Goal: Task Accomplishment & Management: Manage account settings

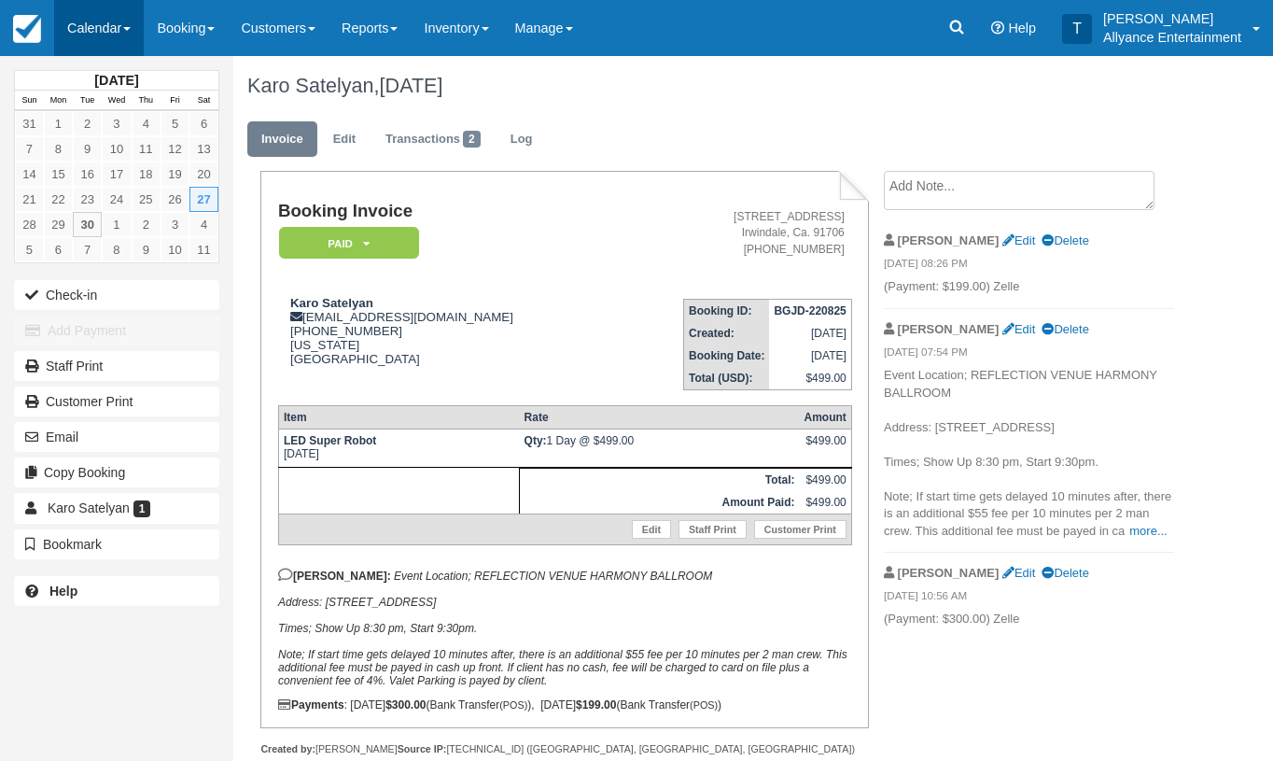
scroll to position [35, 0]
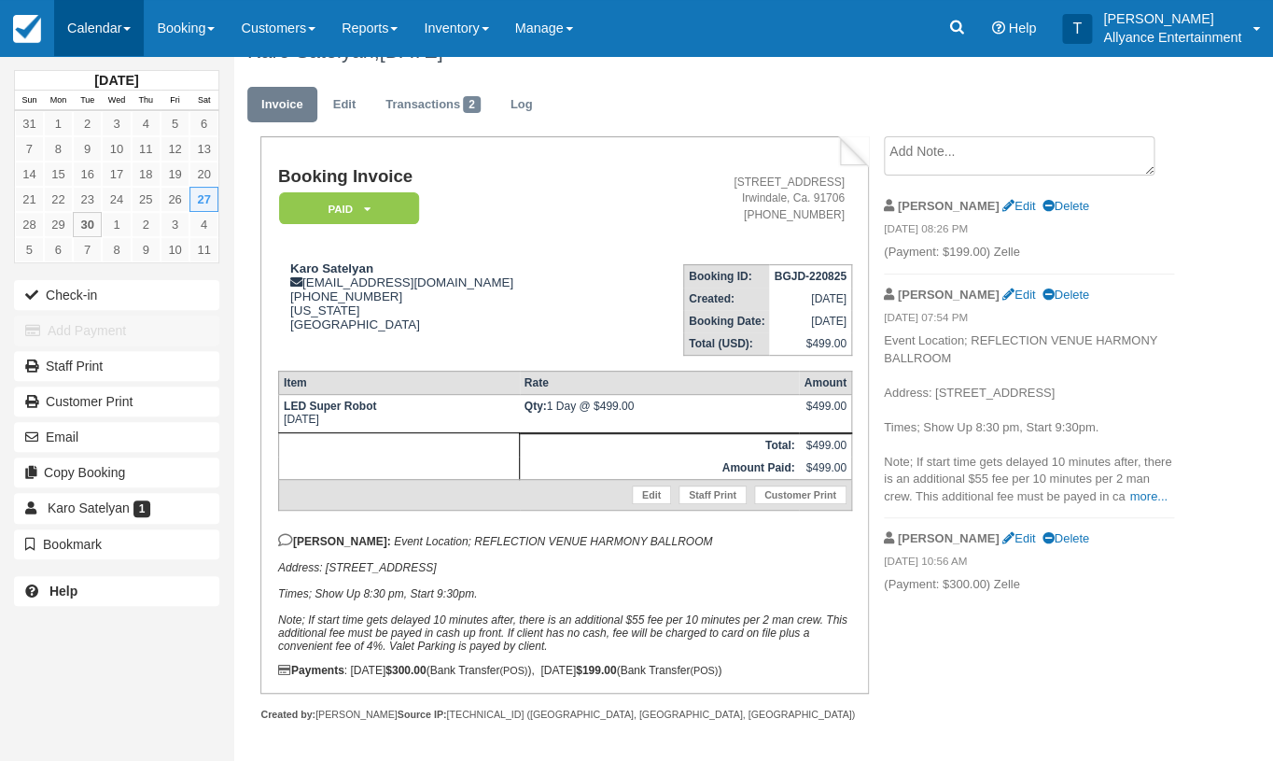
click at [83, 33] on link "Calendar" at bounding box center [99, 28] width 90 height 56
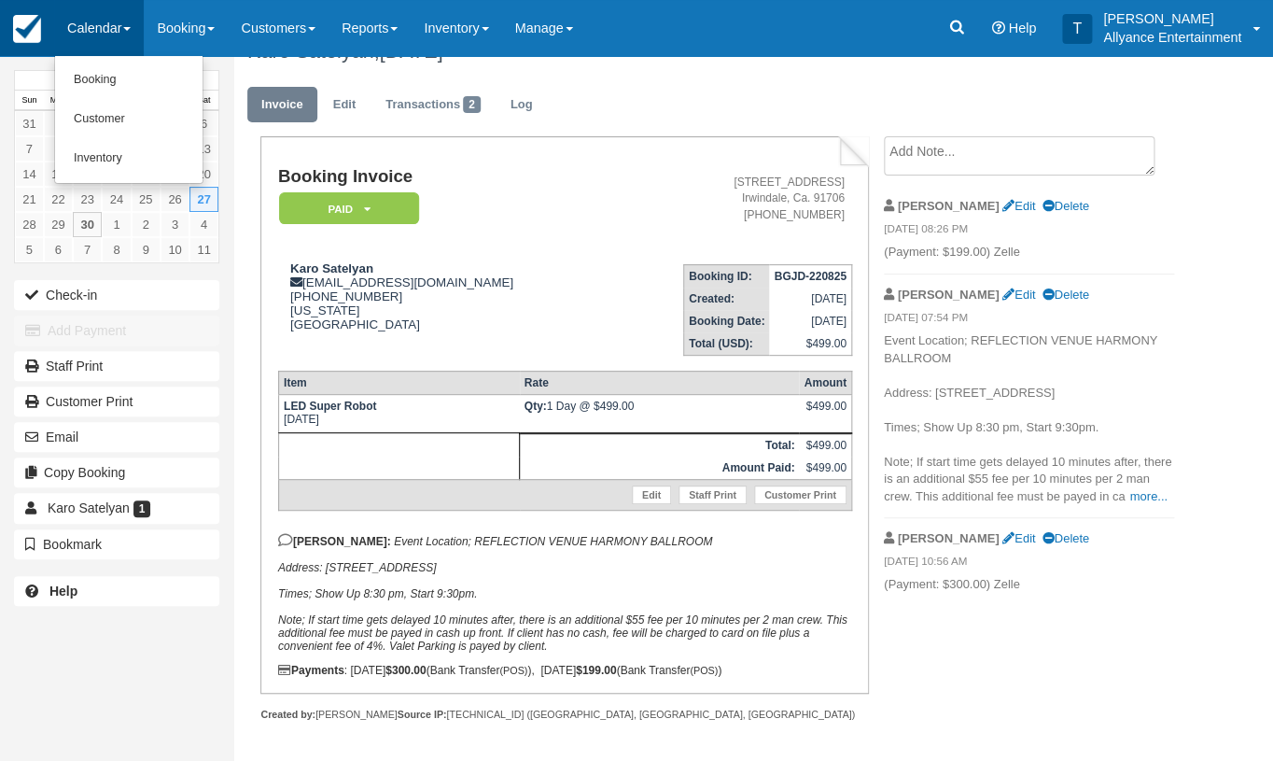
click at [30, 29] on img at bounding box center [27, 29] width 28 height 28
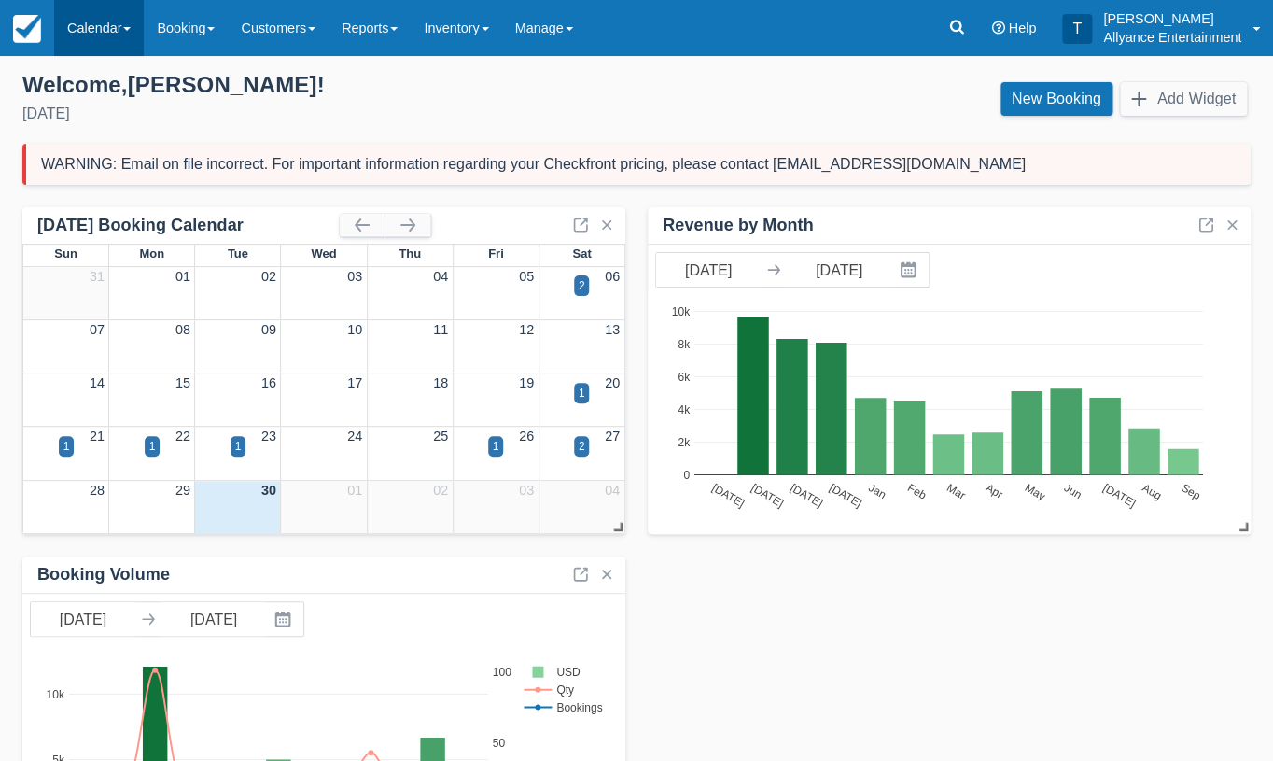
click at [93, 23] on link "Calendar" at bounding box center [99, 28] width 90 height 56
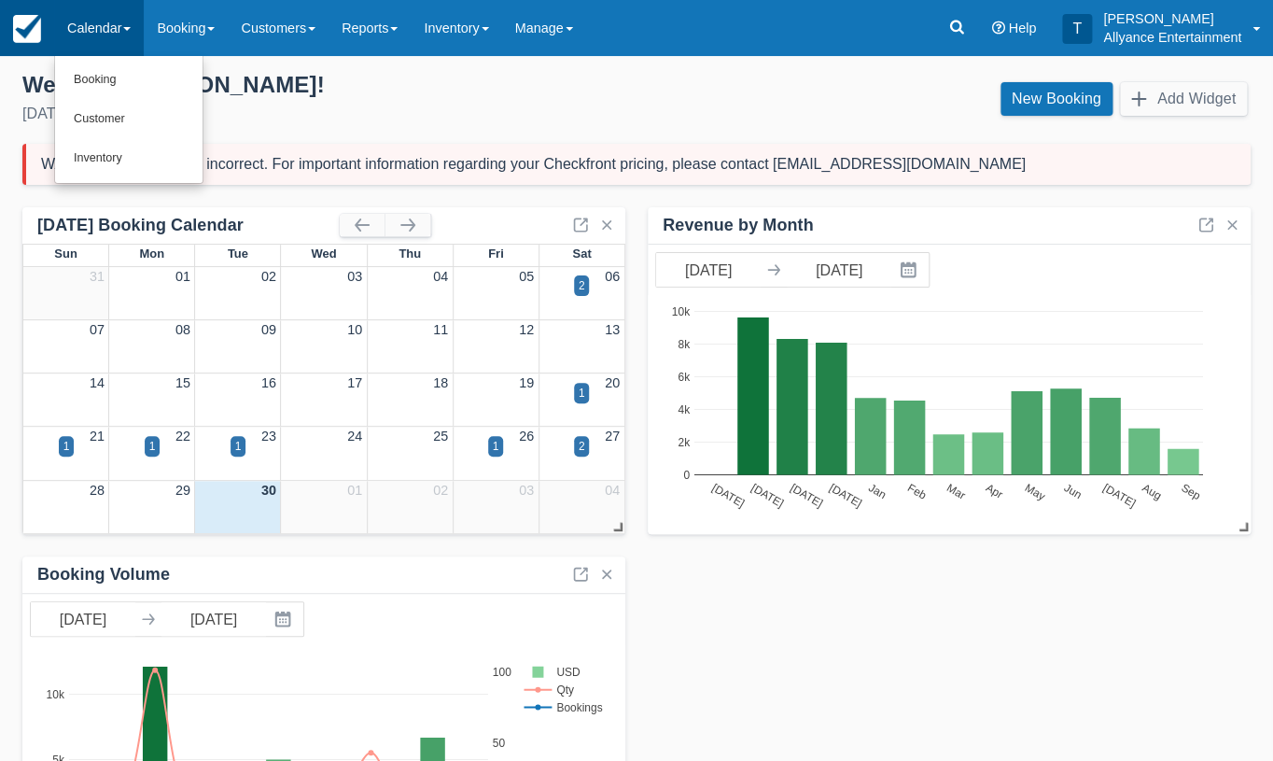
click at [24, 33] on img at bounding box center [27, 29] width 28 height 28
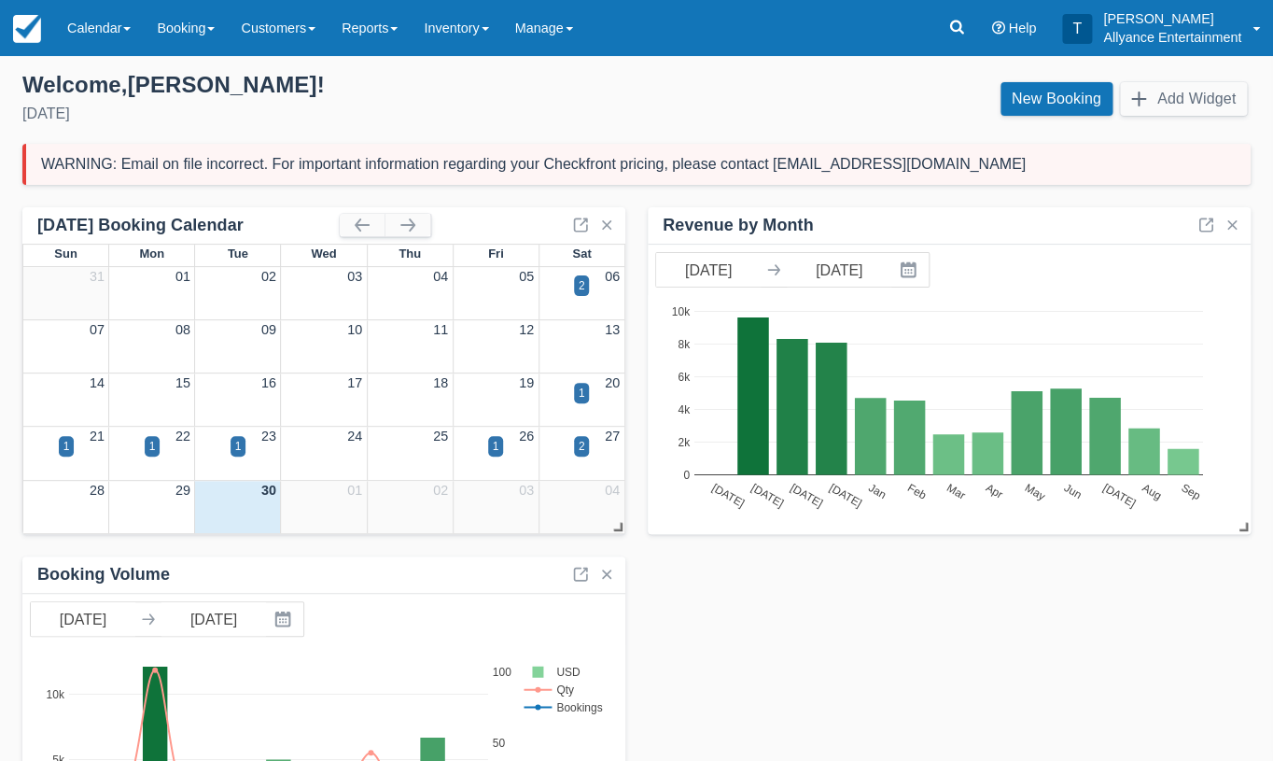
click at [474, 220] on div "[DATE] Booking Calendar" at bounding box center [323, 225] width 603 height 36
click at [124, 28] on link "Calendar" at bounding box center [99, 28] width 90 height 56
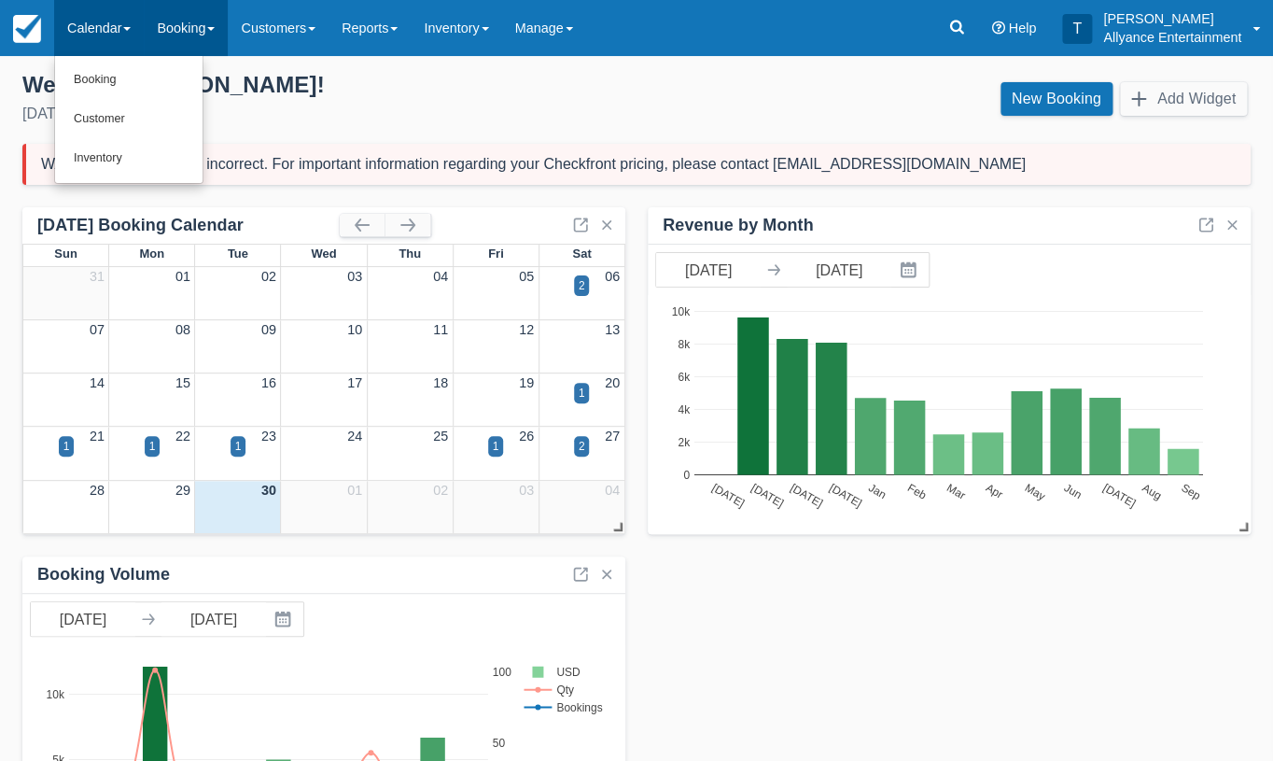
click at [204, 25] on link "Booking" at bounding box center [186, 28] width 84 height 56
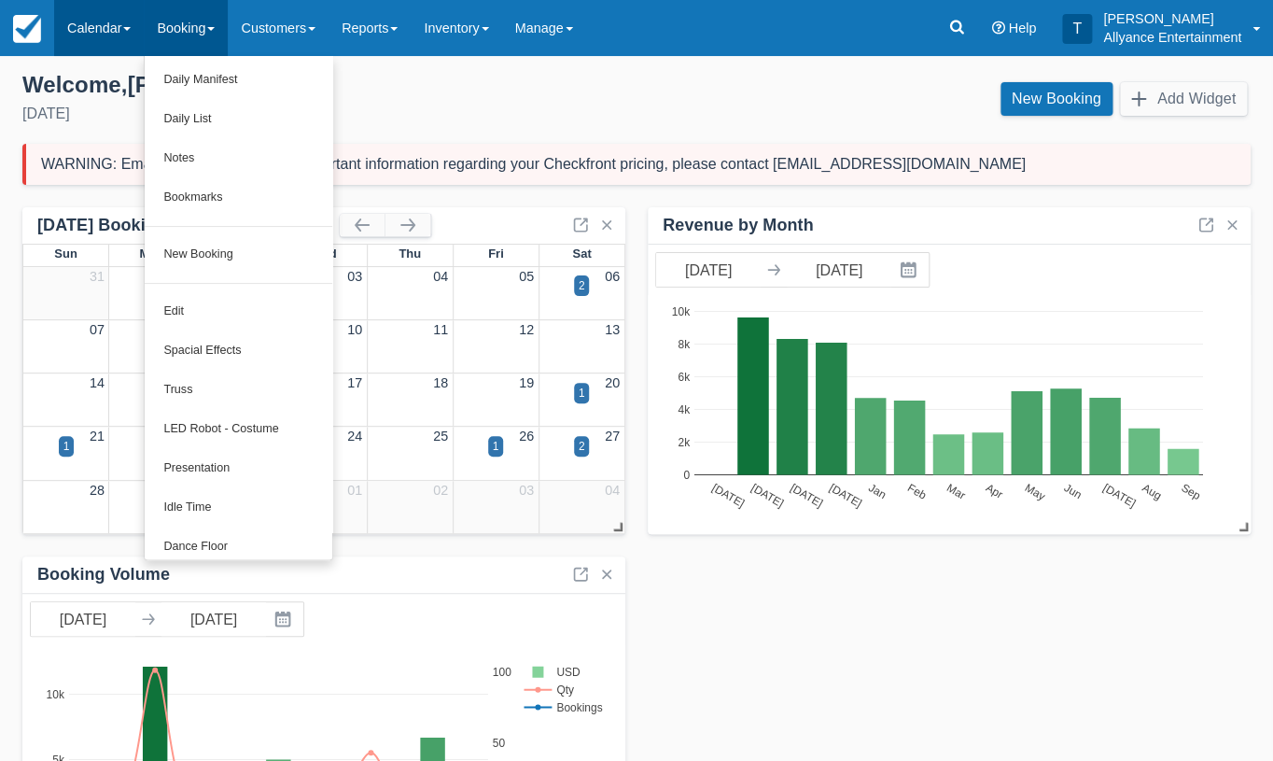
click at [128, 31] on link "Calendar" at bounding box center [99, 28] width 90 height 56
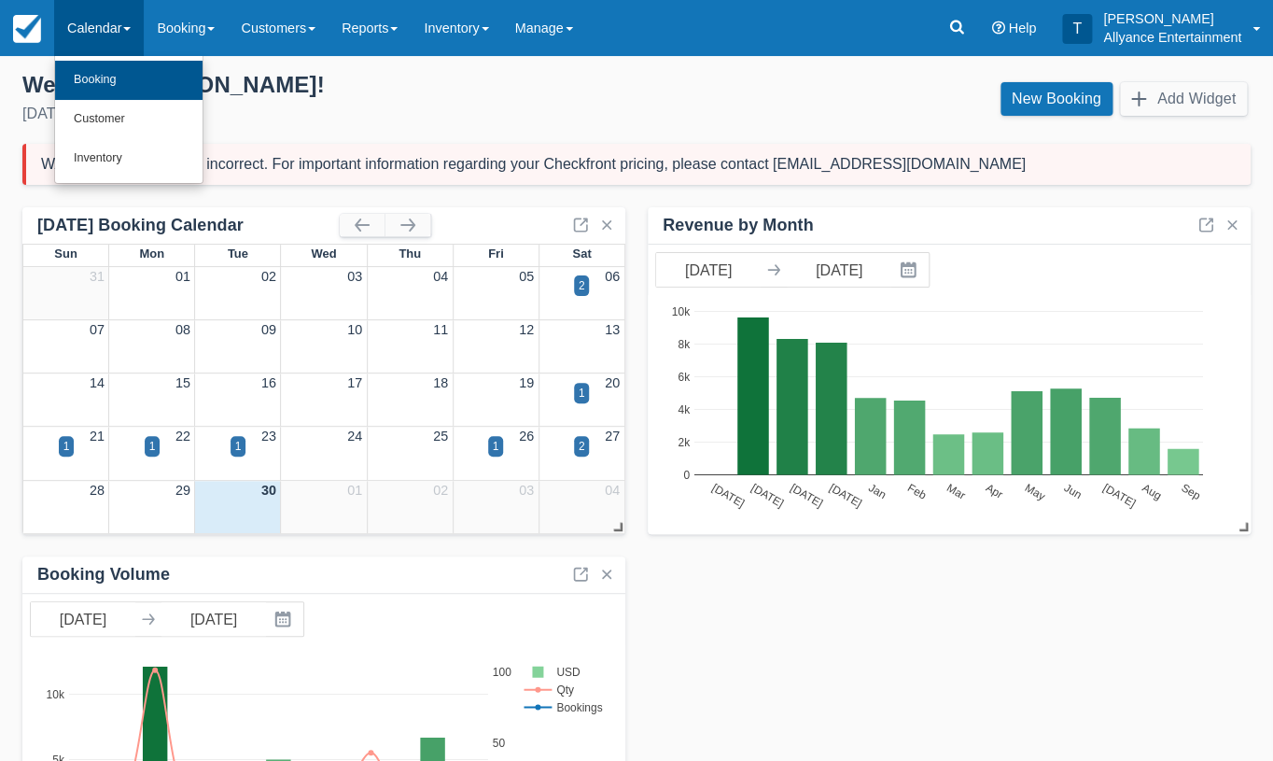
click at [100, 68] on link "Booking" at bounding box center [128, 80] width 147 height 39
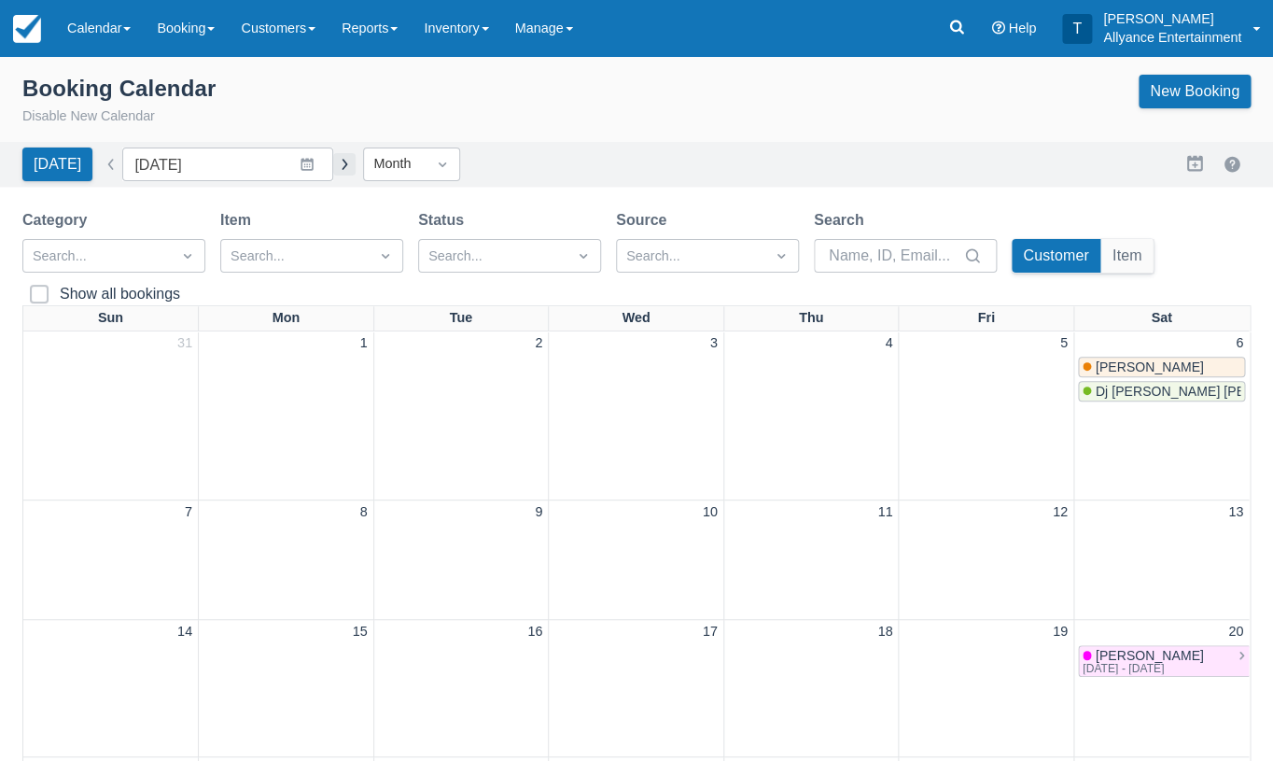
click at [333, 161] on button "button" at bounding box center [344, 164] width 22 height 22
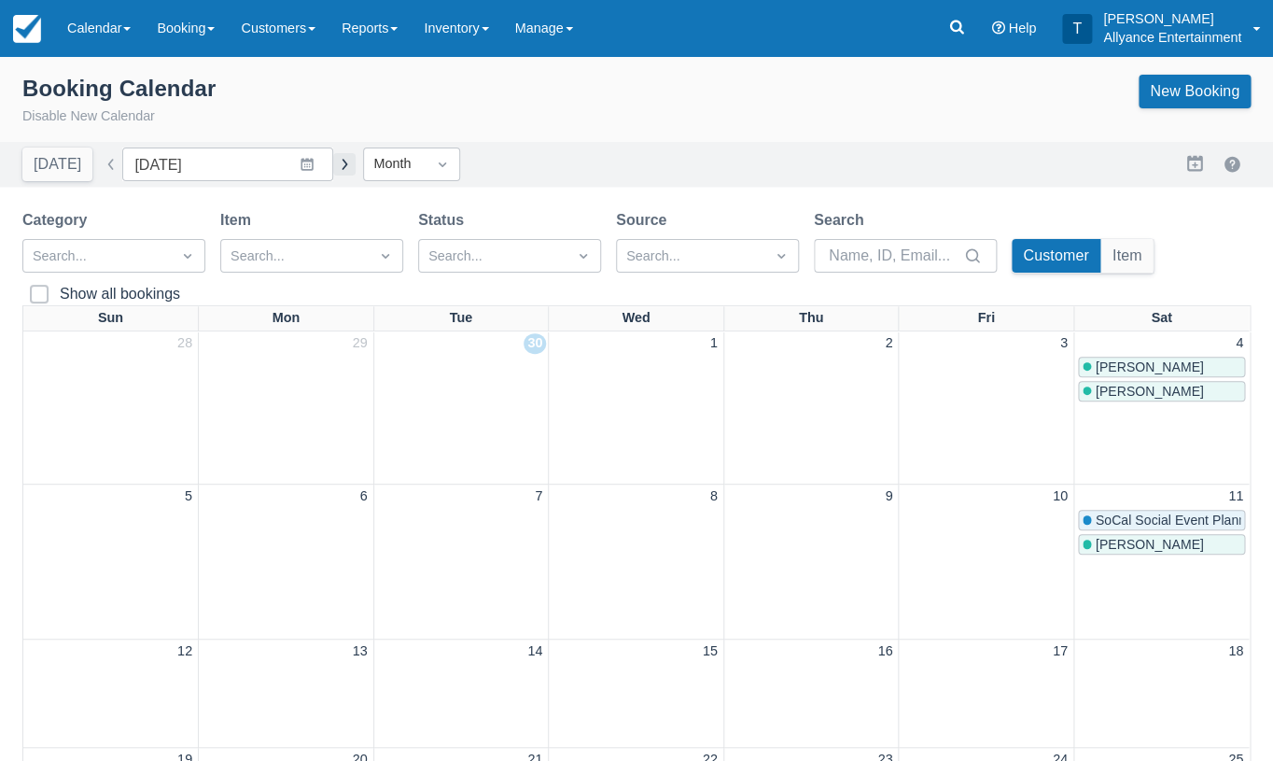
click at [333, 168] on button "button" at bounding box center [344, 164] width 22 height 22
type input "November 2025"
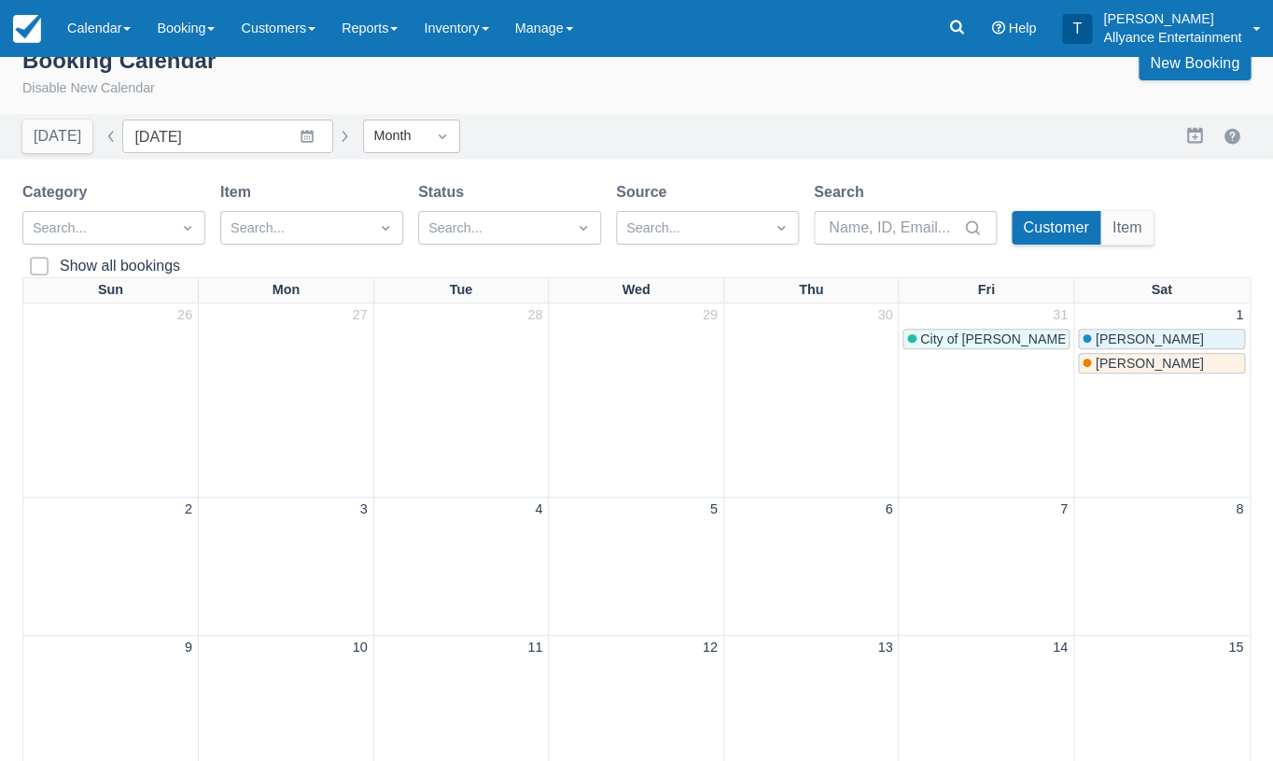
scroll to position [7, 0]
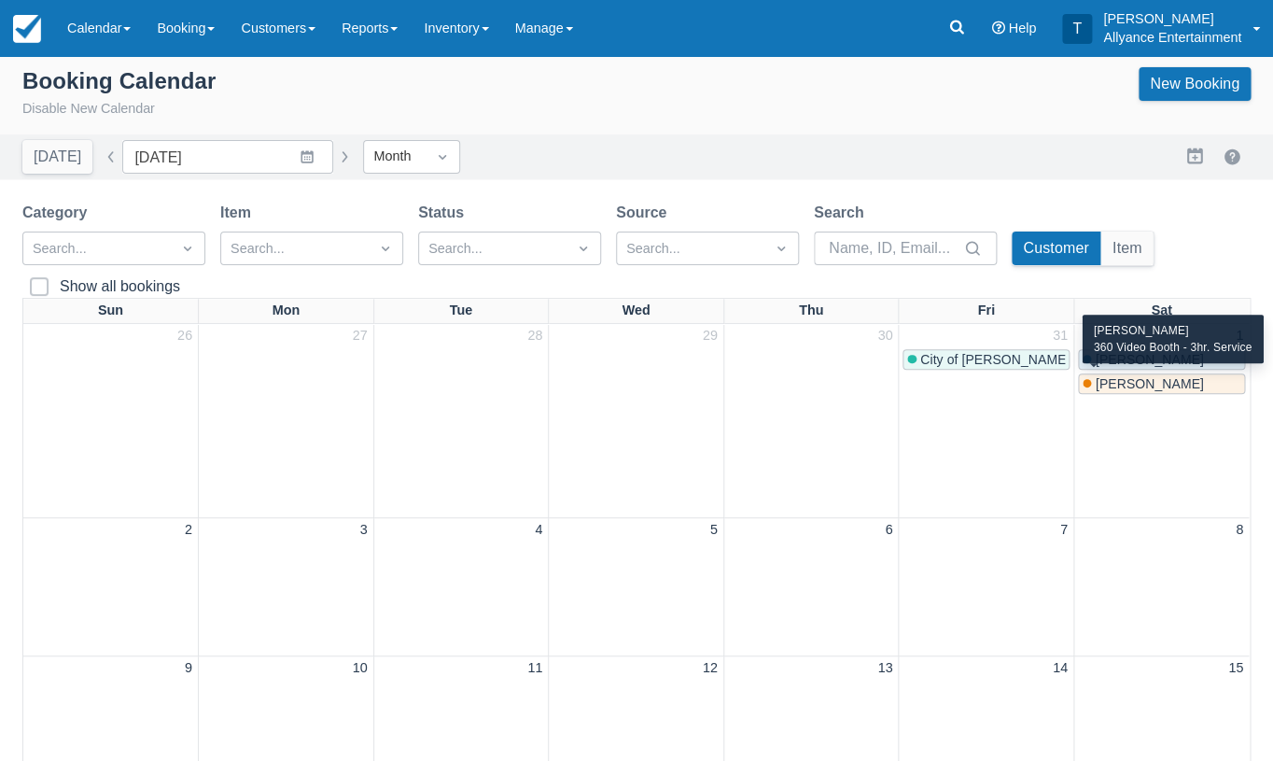
click at [1169, 381] on span "Adam Linares" at bounding box center [1149, 383] width 108 height 15
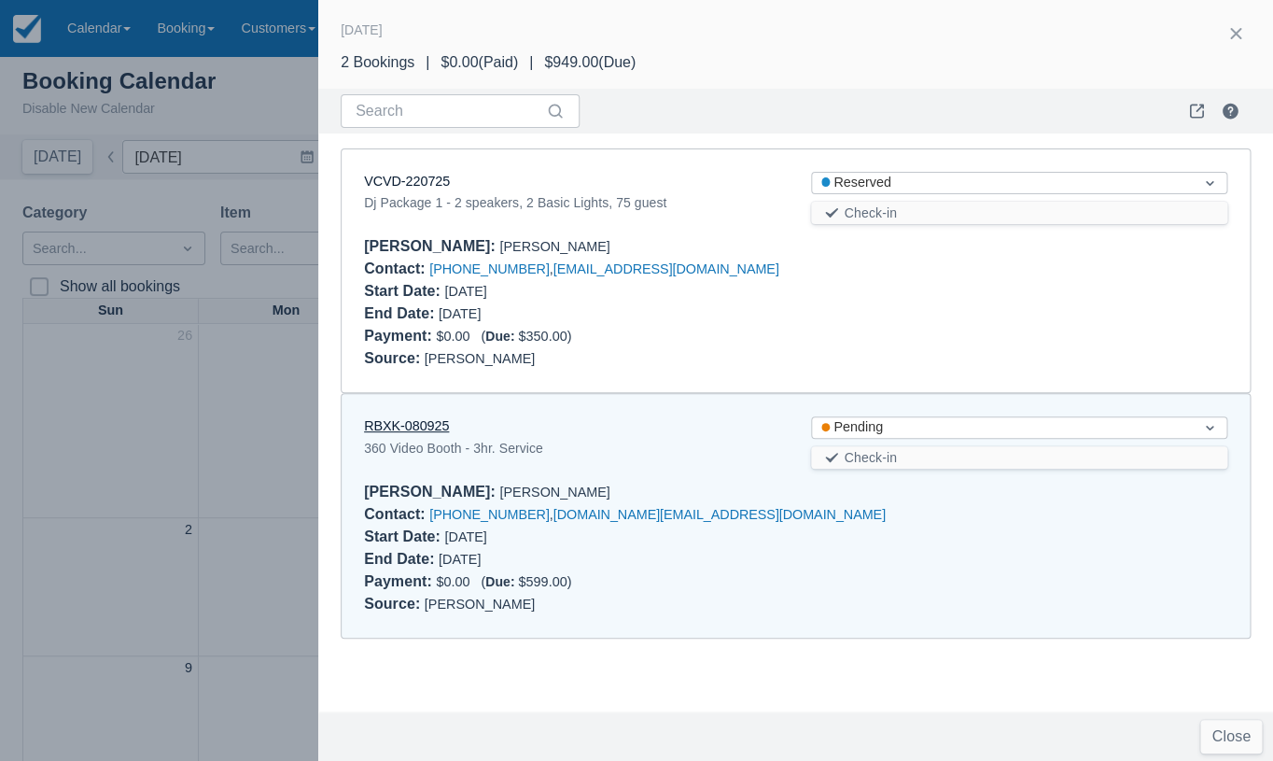
click at [428, 418] on link "RBXK-080925" at bounding box center [406, 425] width 85 height 15
click at [1238, 35] on button "button" at bounding box center [1236, 34] width 30 height 30
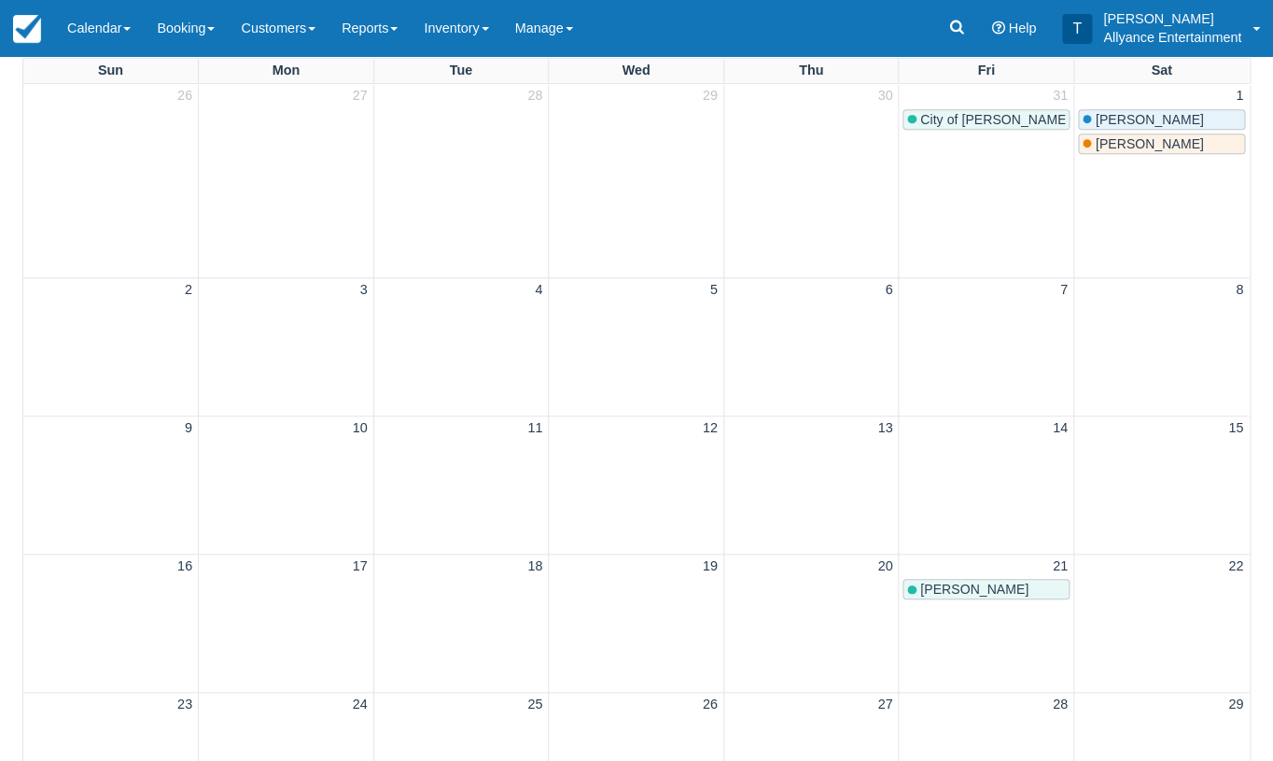
scroll to position [248, 0]
click at [1113, 135] on span "Adam Linares" at bounding box center [1149, 142] width 108 height 15
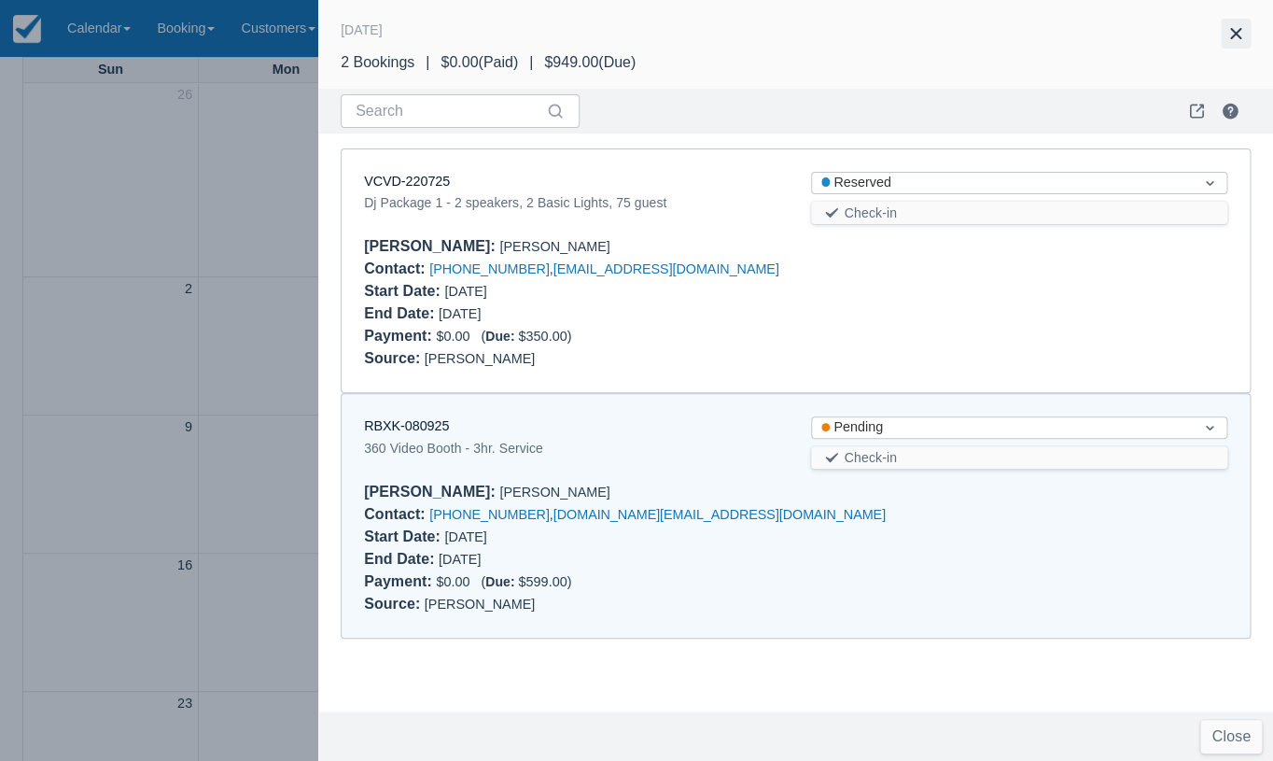
click at [1238, 32] on button "button" at bounding box center [1236, 34] width 30 height 30
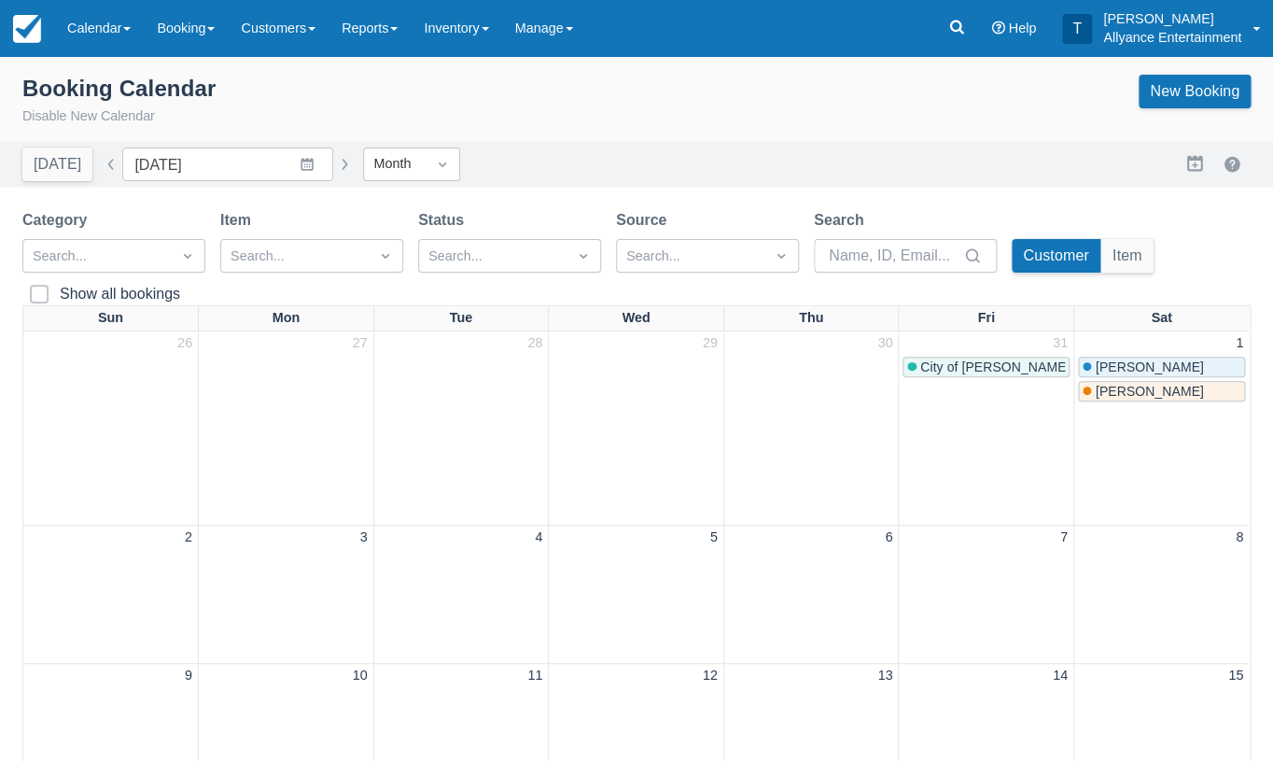
scroll to position [0, 0]
click at [586, 31] on link "Manage" at bounding box center [544, 28] width 84 height 56
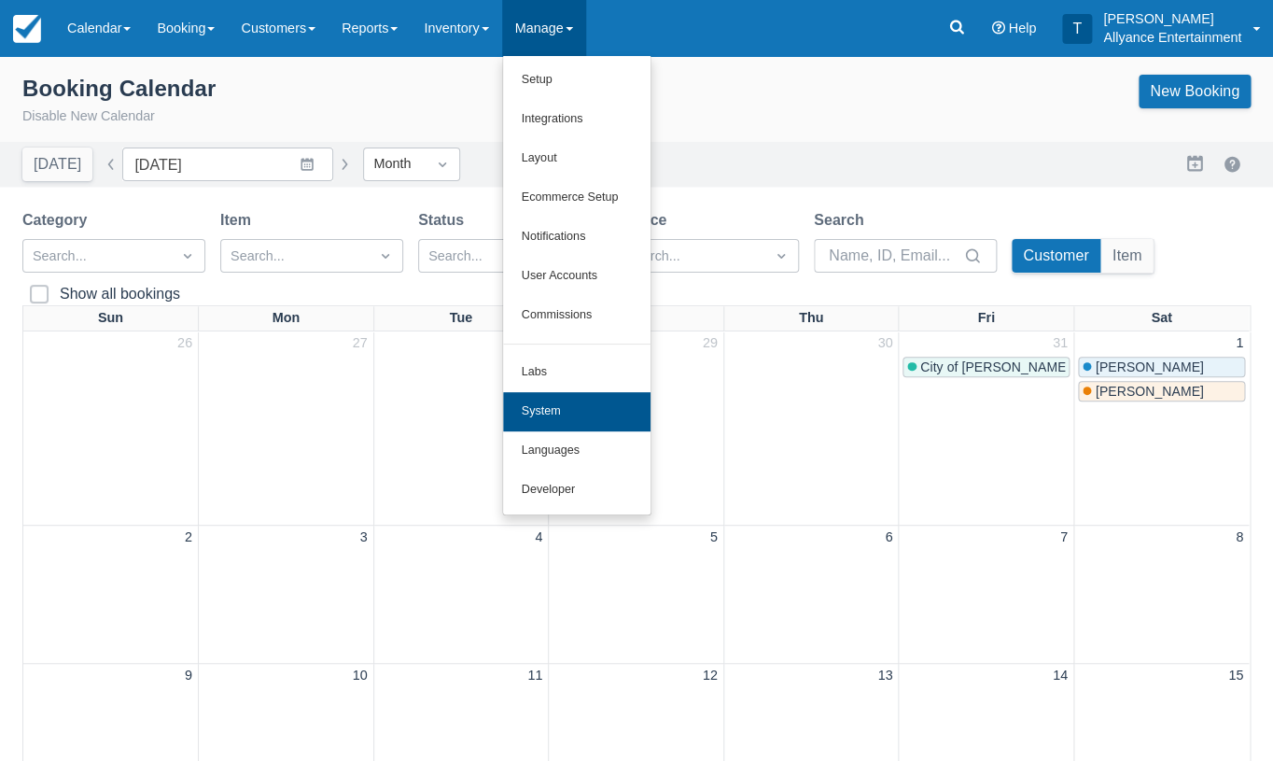
click at [576, 395] on link "System" at bounding box center [576, 411] width 147 height 39
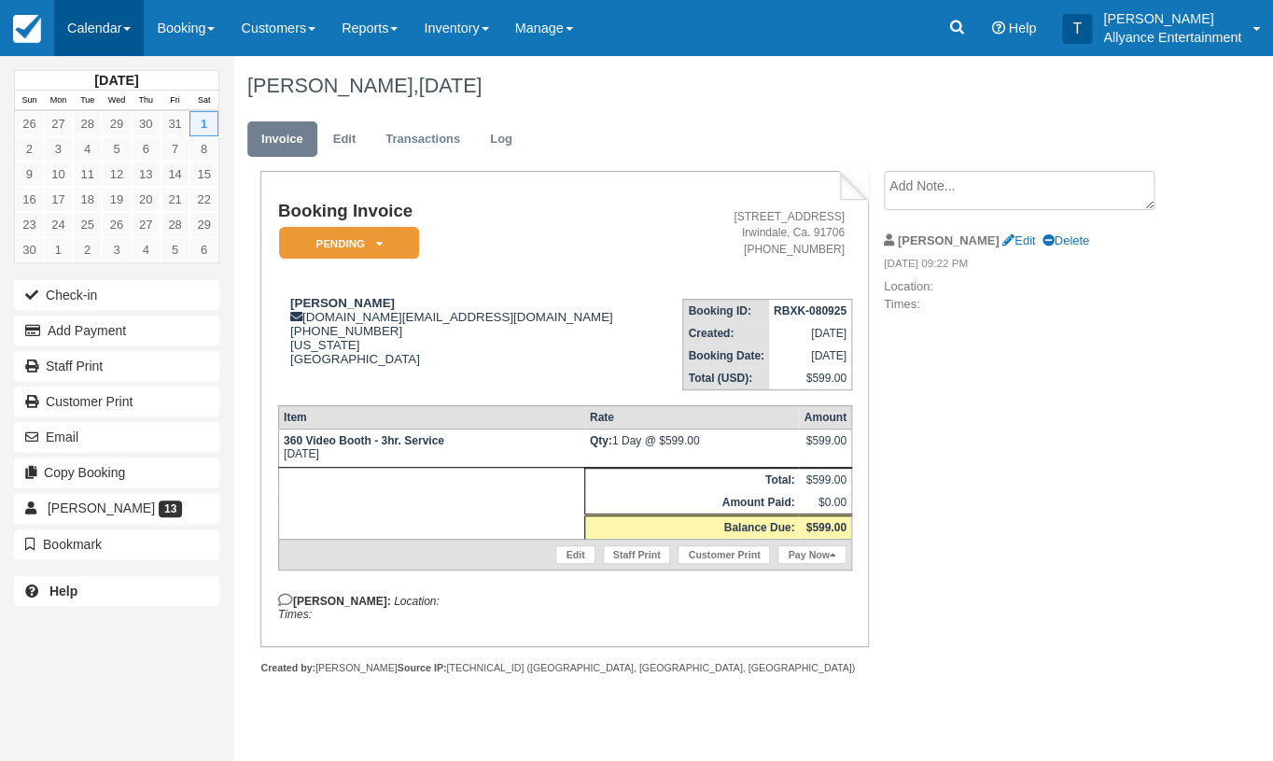
click at [97, 24] on link "Calendar" at bounding box center [99, 28] width 90 height 56
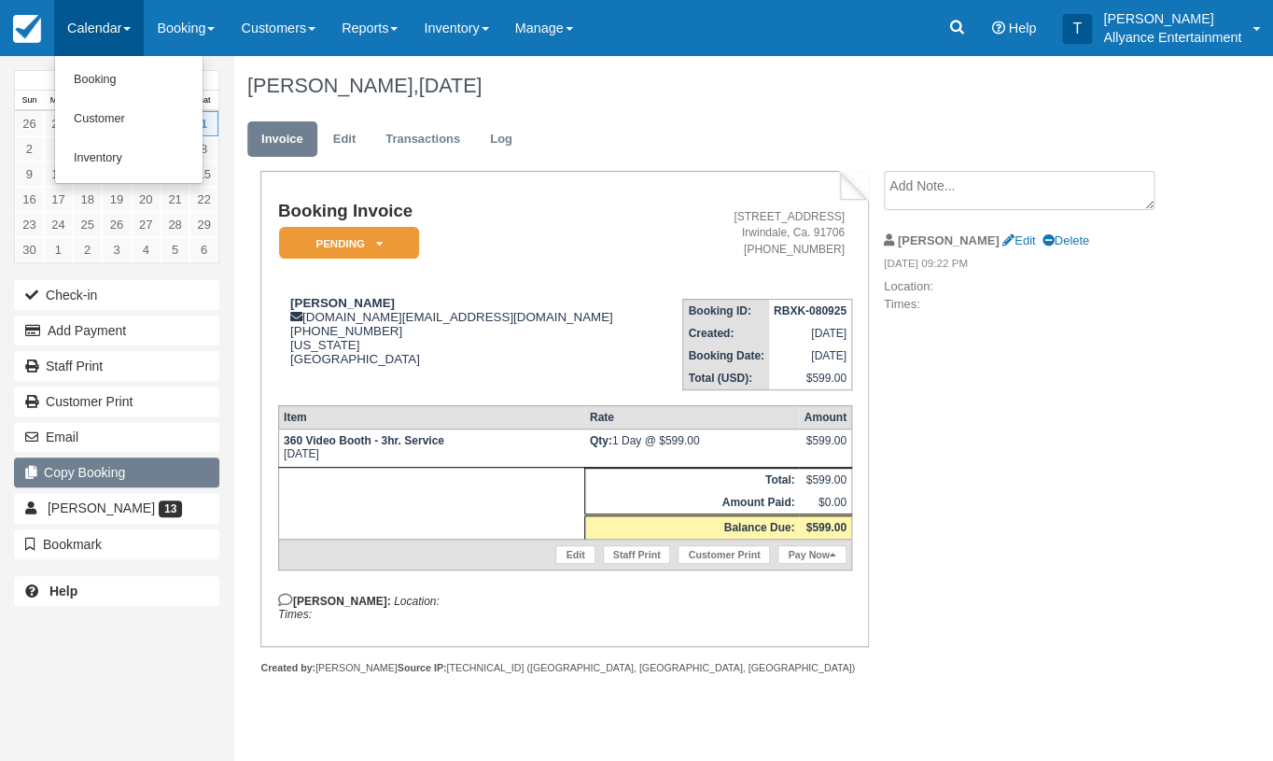
click at [177, 457] on button "Copy Booking" at bounding box center [116, 472] width 205 height 30
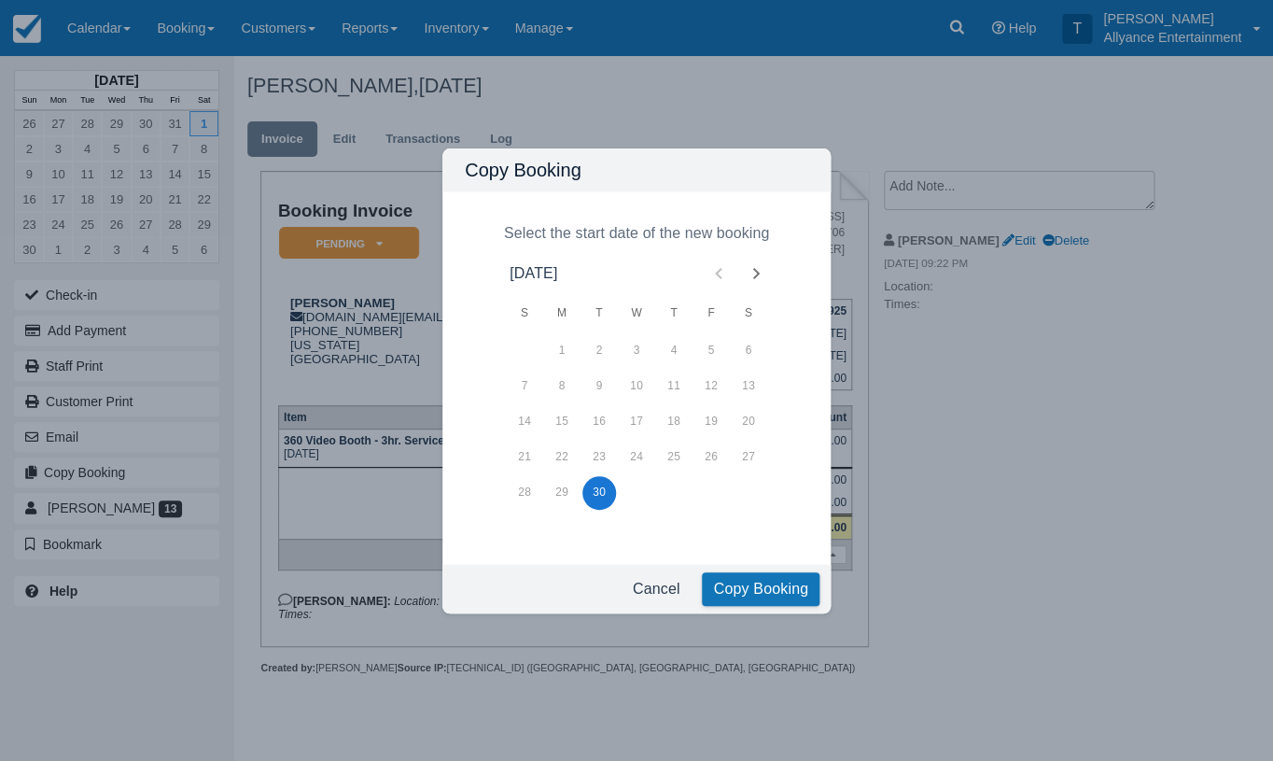
click at [764, 267] on icon "Next month" at bounding box center [756, 273] width 22 height 22
click at [749, 456] on button "22" at bounding box center [749, 458] width 34 height 34
click at [755, 589] on button "Copy Booking" at bounding box center [761, 589] width 118 height 34
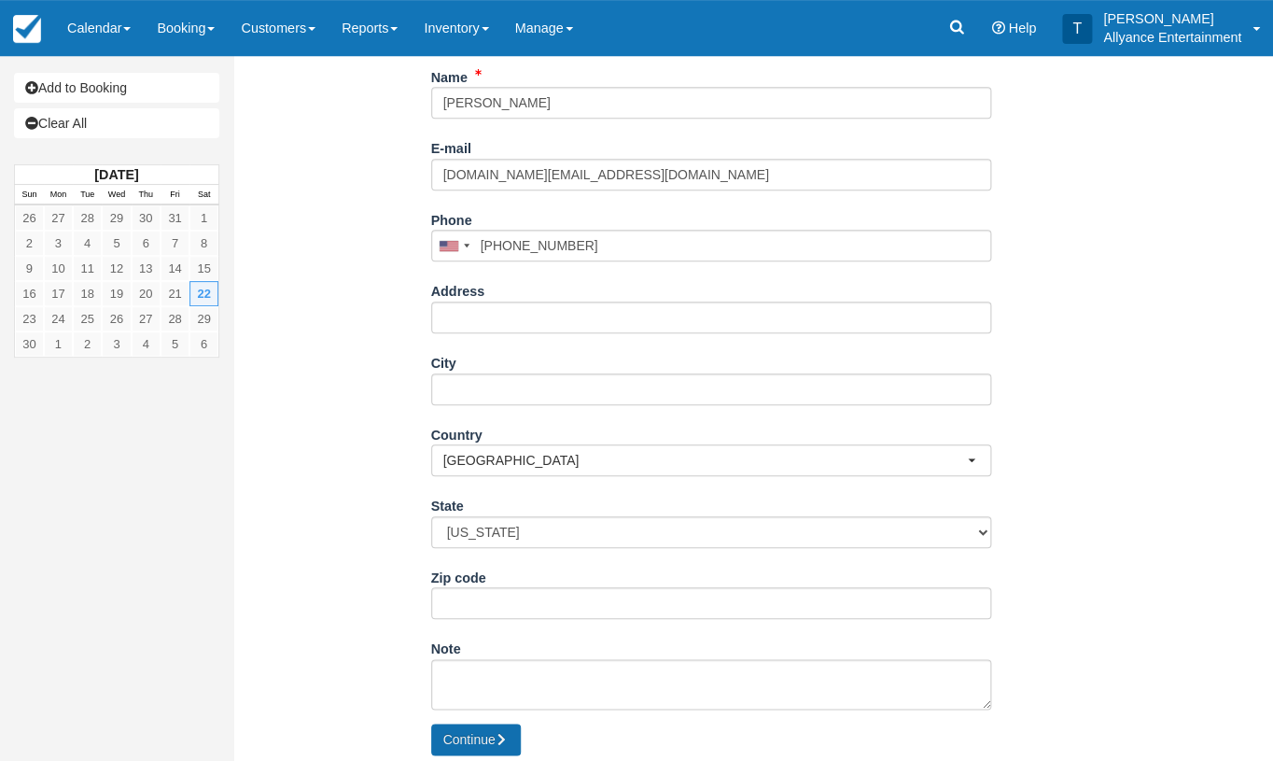
scroll to position [258, 0]
click at [470, 726] on button "Continue" at bounding box center [476, 740] width 90 height 32
type input "+12138411034"
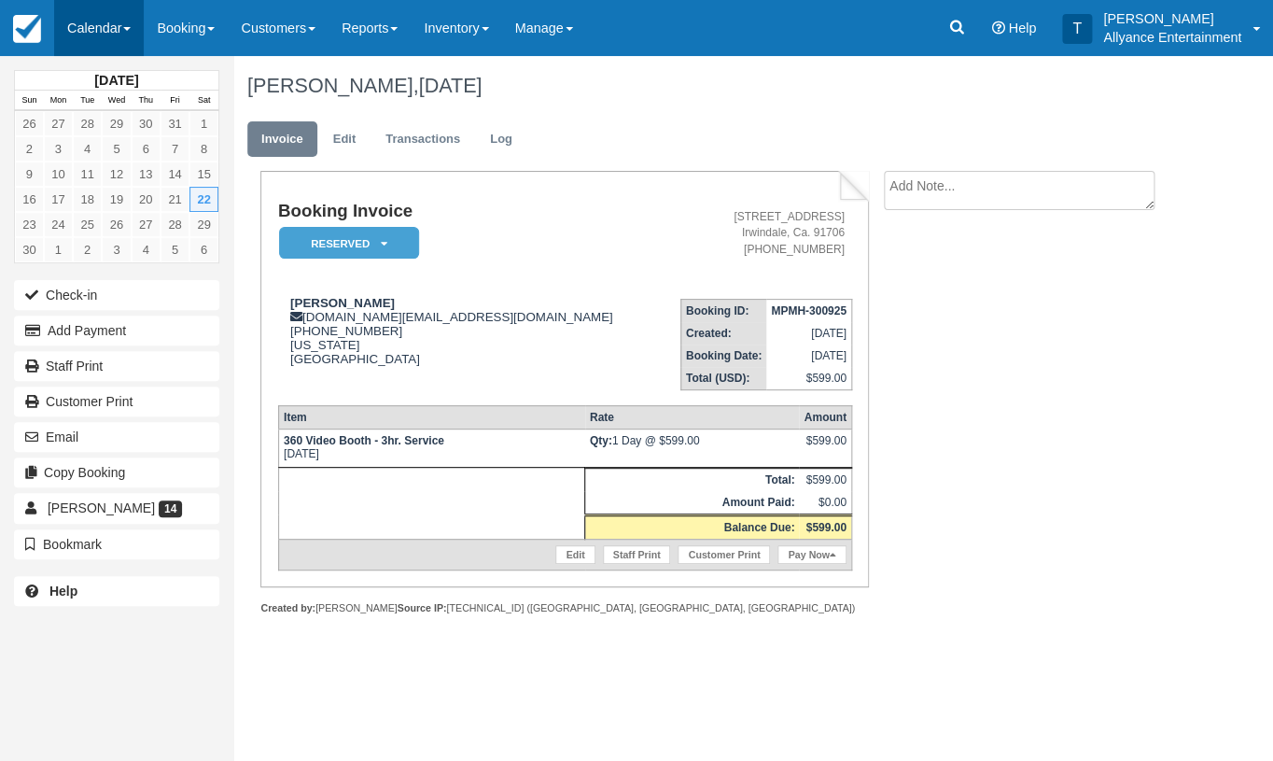
click at [92, 32] on link "Calendar" at bounding box center [99, 28] width 90 height 56
click at [954, 187] on textarea at bounding box center [1019, 190] width 271 height 39
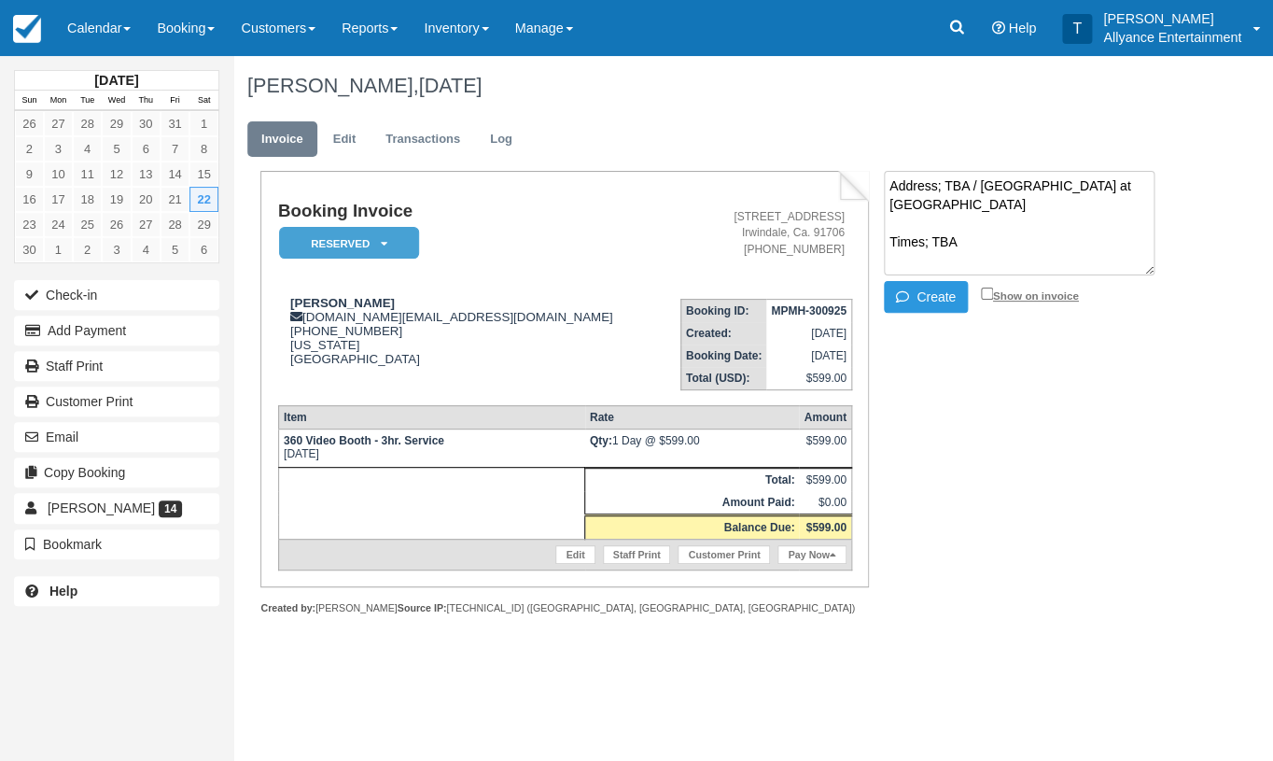
type textarea "Address; TBA / Victoria at Westland Times; TBA"
click at [985, 292] on input "Show on invoice" at bounding box center [987, 294] width 12 height 12
checkbox input "true"
click at [949, 293] on button "Create" at bounding box center [926, 297] width 84 height 32
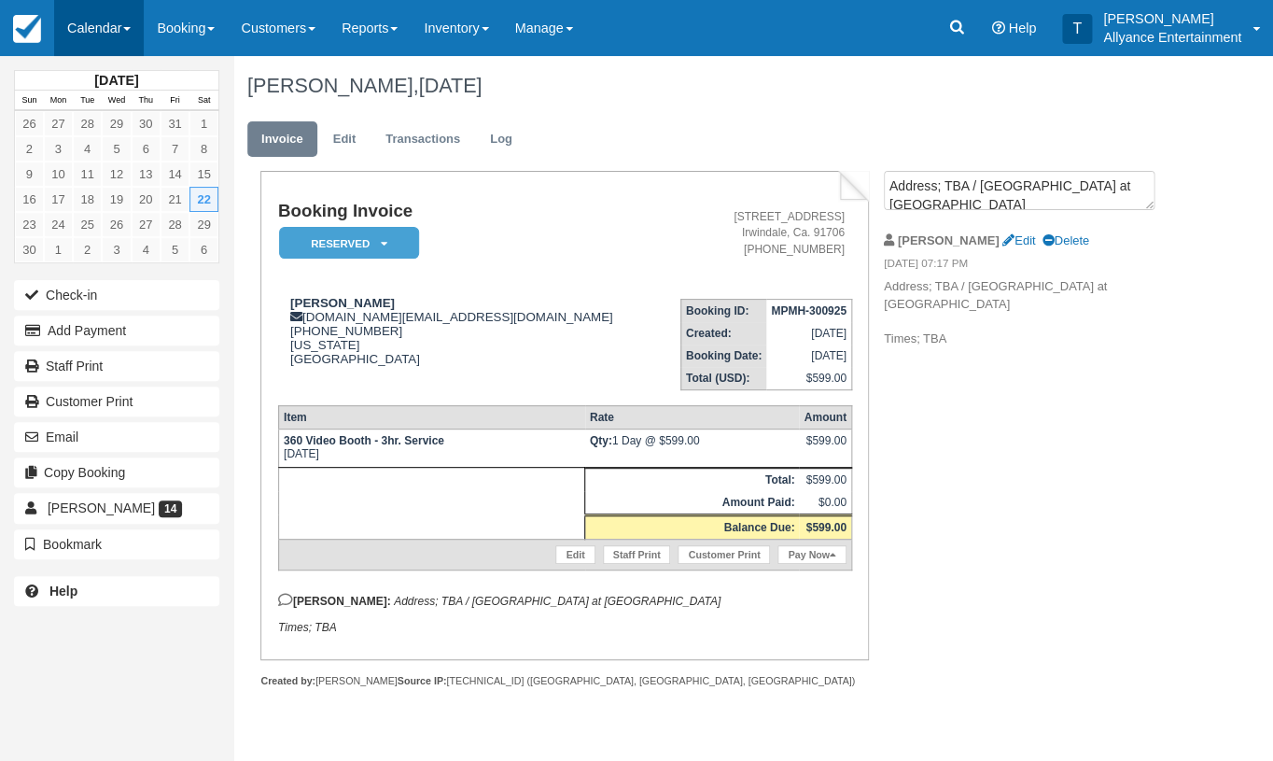
click at [122, 35] on link "Calendar" at bounding box center [99, 28] width 90 height 56
click at [597, 91] on h1 "Adam Linares, November 22 2025" at bounding box center [710, 86] width 927 height 22
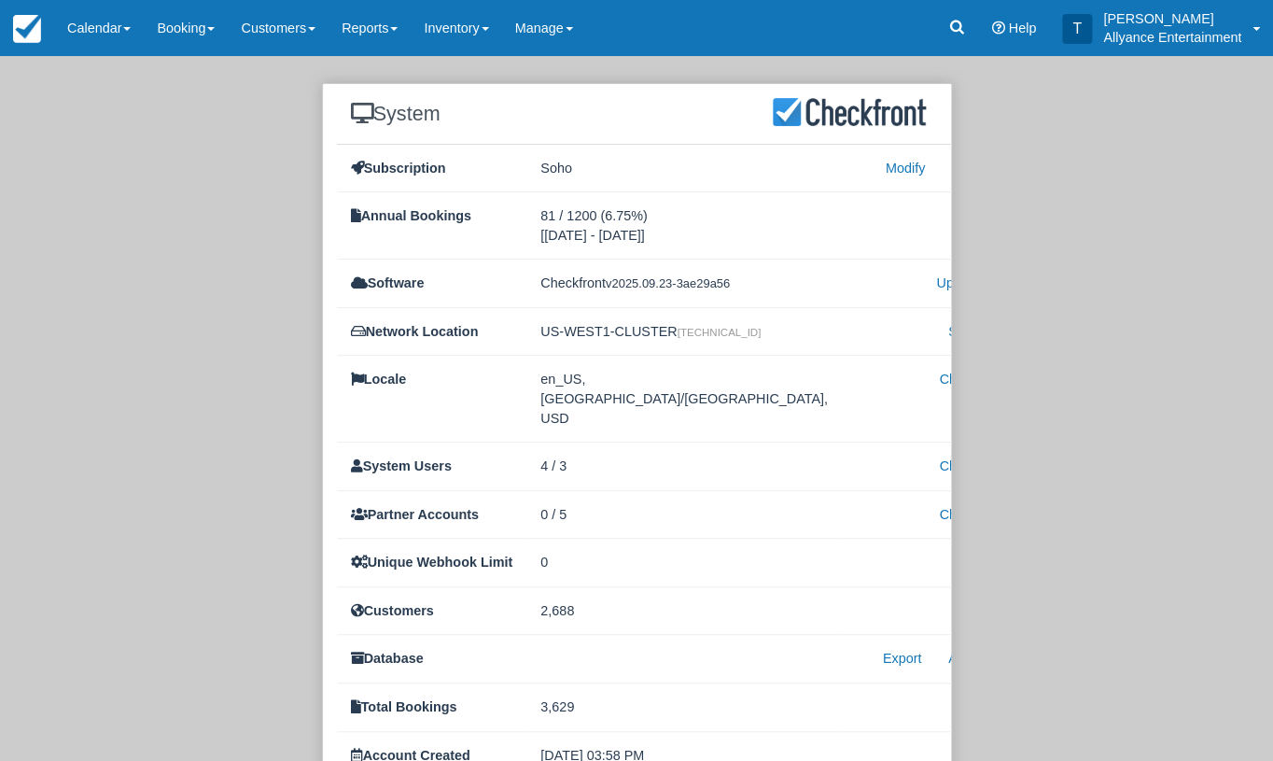
click at [155, 257] on div "System Subscription Soho Modify Close Annual Bookings 81 / 1200 (6.75%) [[DATE]…" at bounding box center [636, 457] width 1245 height 749
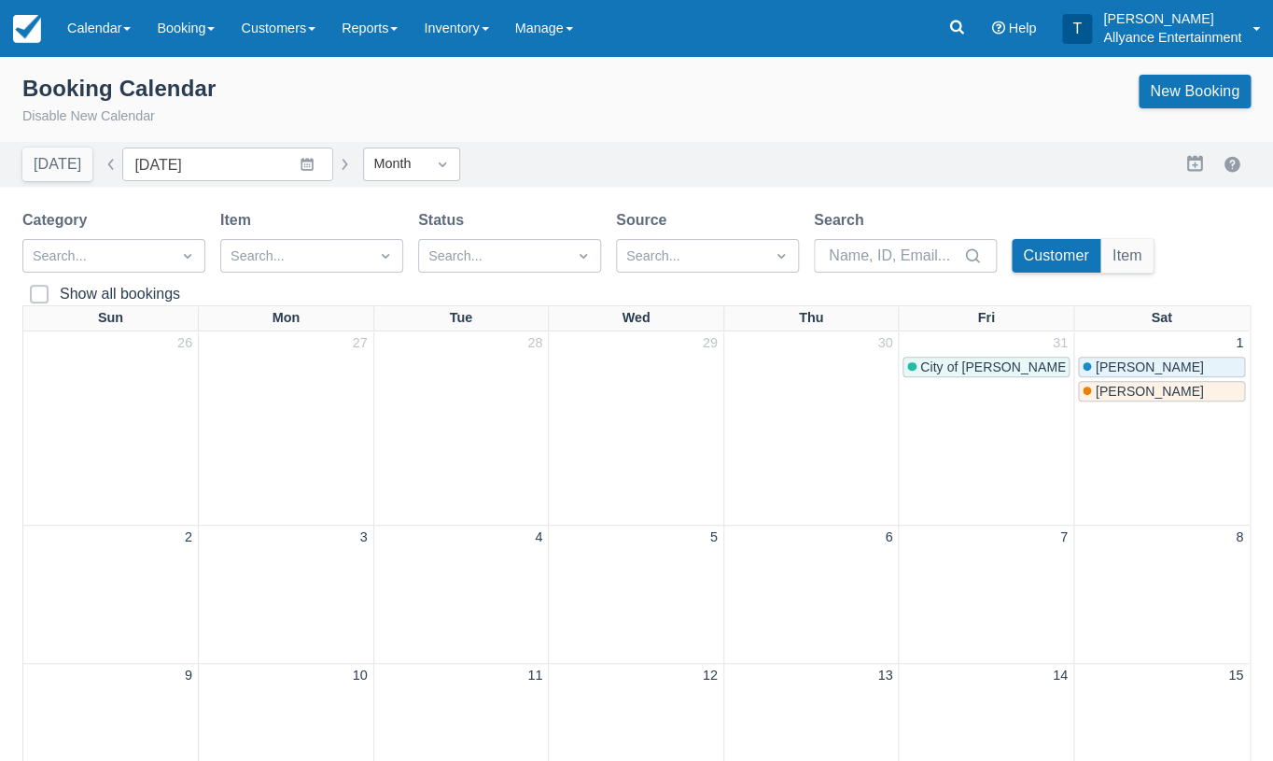
click at [463, 97] on div "Booking Calendar Disable New Calendar New Booking" at bounding box center [636, 101] width 1228 height 52
click at [57, 166] on button "[DATE]" at bounding box center [57, 164] width 70 height 34
type input "[DATE]"
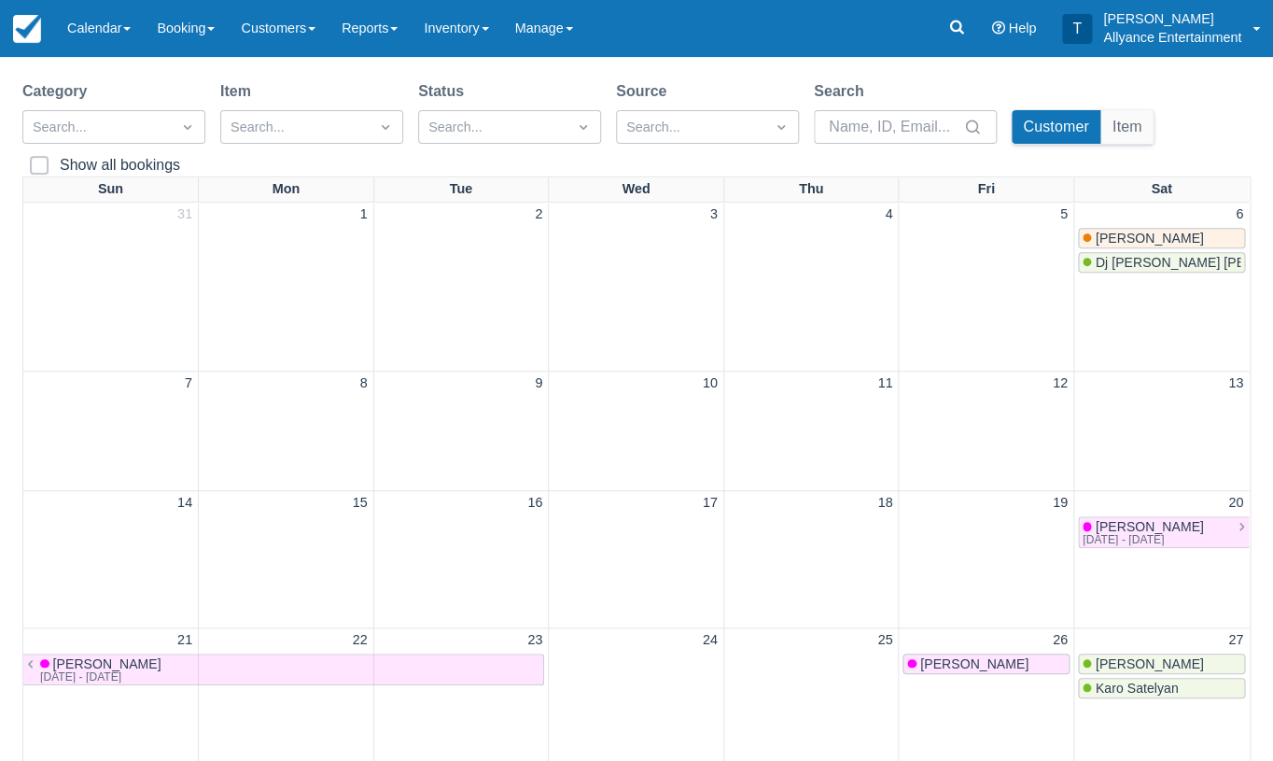
scroll to position [142, 0]
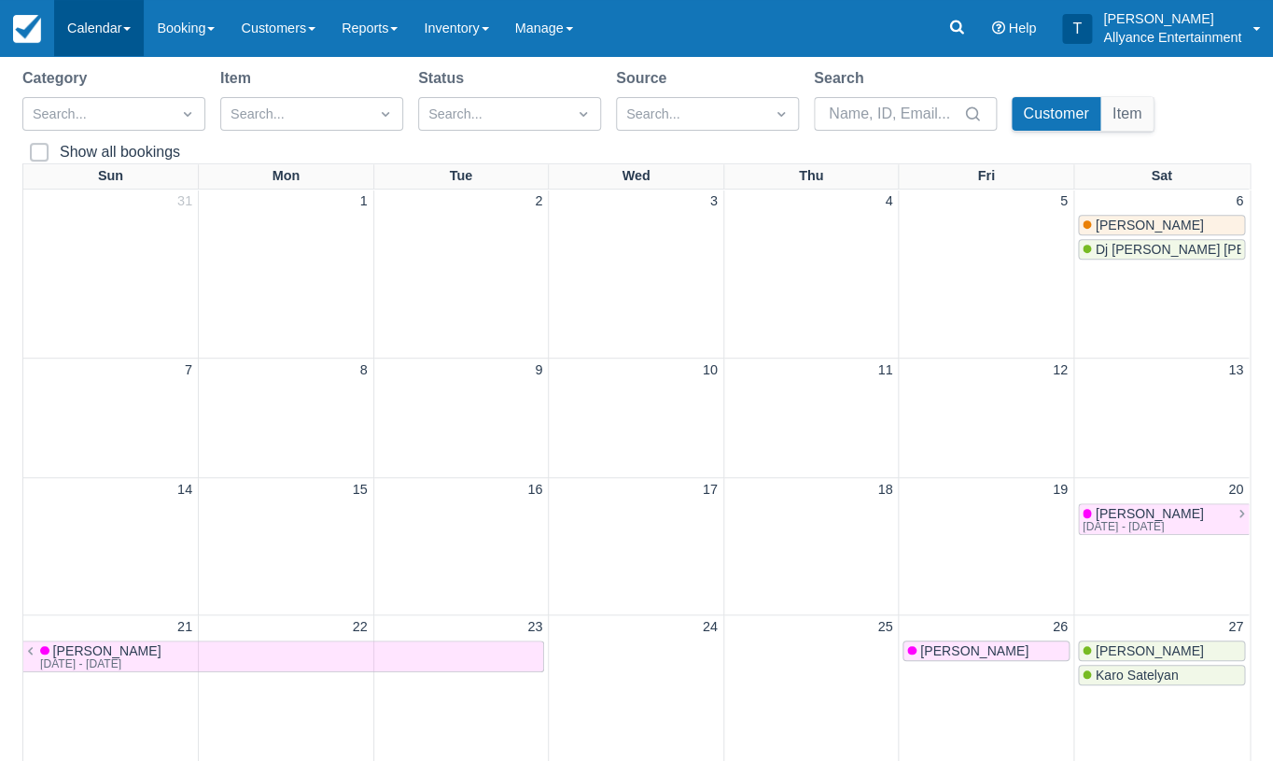
click at [118, 31] on link "Calendar" at bounding box center [99, 28] width 90 height 56
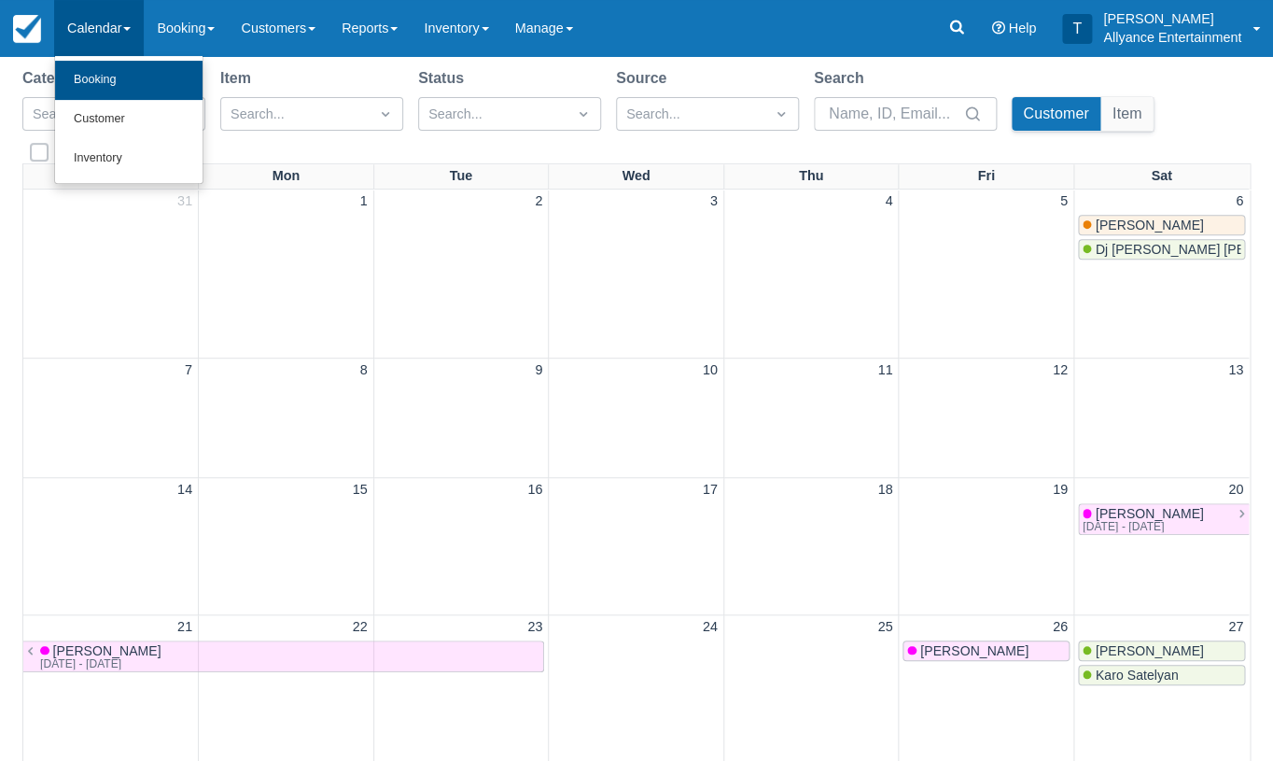
click at [99, 71] on link "Booking" at bounding box center [128, 80] width 147 height 39
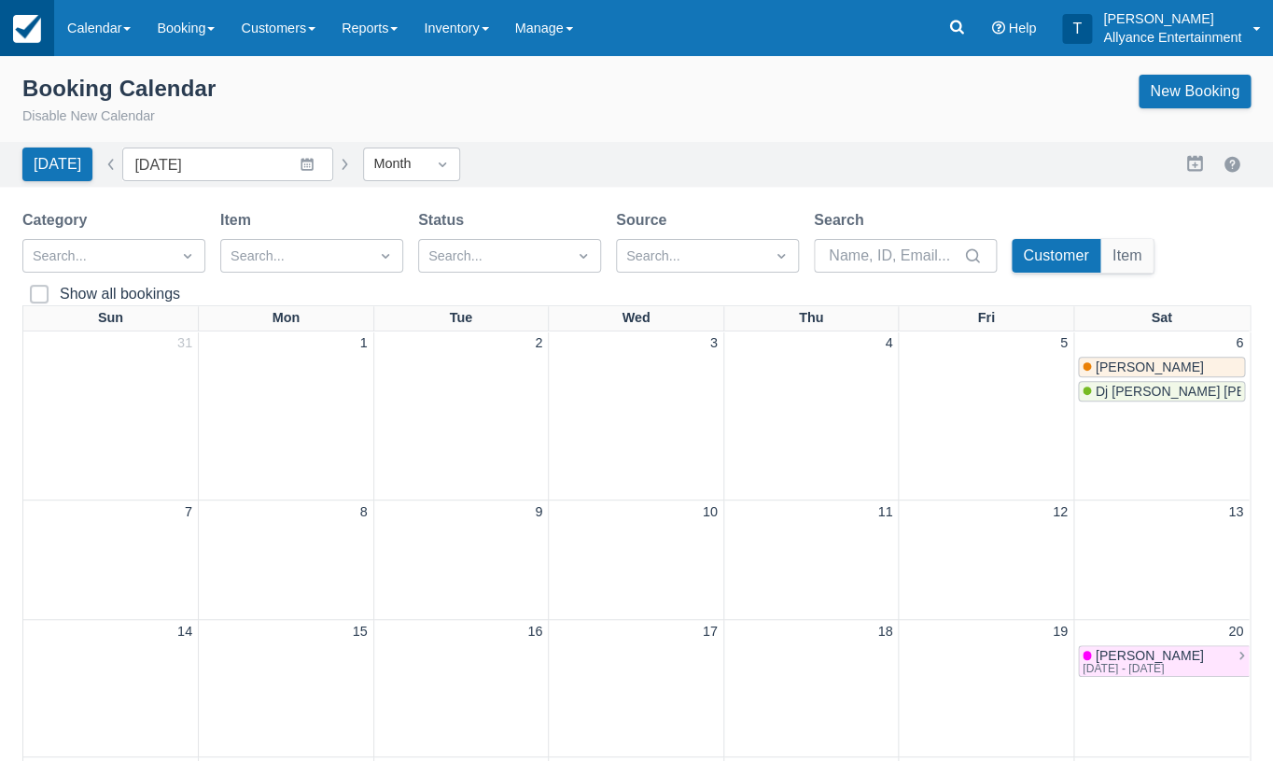
click at [24, 38] on img at bounding box center [27, 29] width 28 height 28
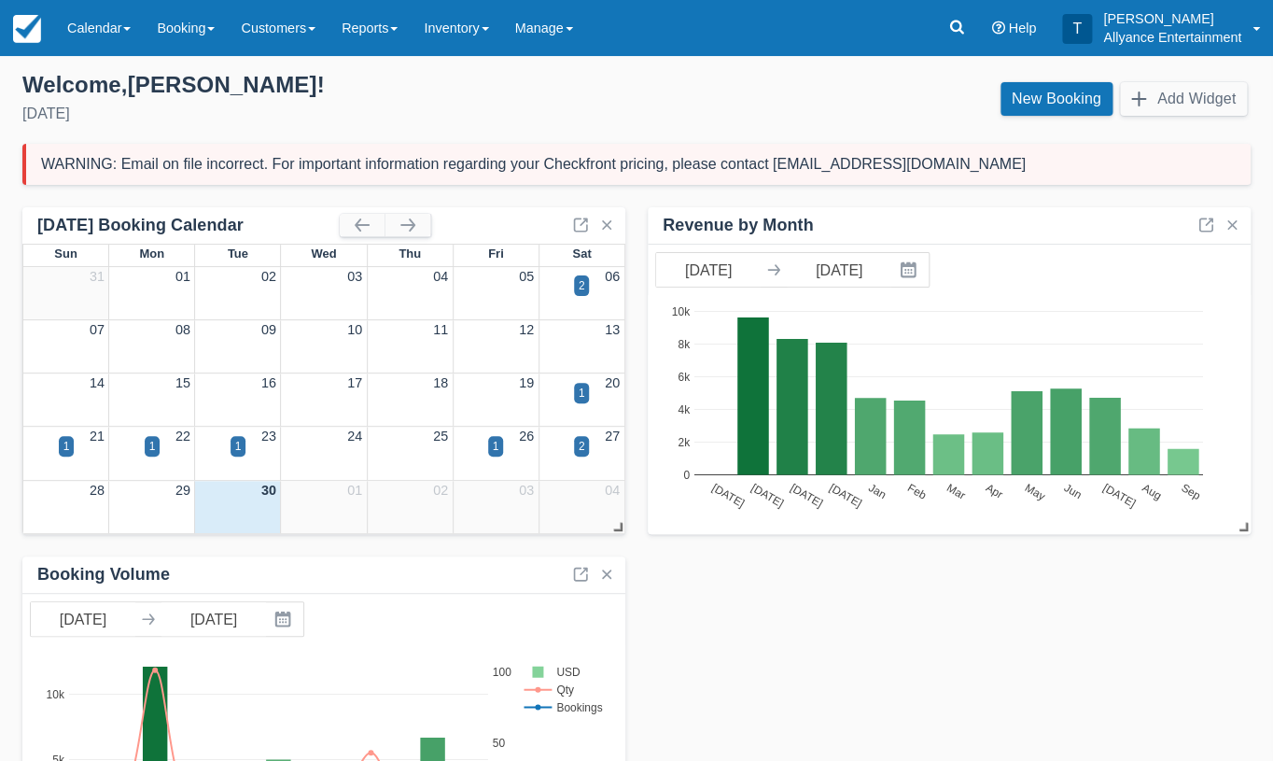
click at [471, 222] on div "September 2025 Booking Calendar" at bounding box center [323, 225] width 603 height 36
click at [218, 226] on div "September 2025 Booking Calendar" at bounding box center [188, 225] width 302 height 21
click at [653, 613] on div "Revenue by Month 09/30/24 Navigate forward to interact with the calendar and se…" at bounding box center [636, 545] width 1228 height 676
click at [429, 113] on div "Tuesday, September 30th, 2025" at bounding box center [321, 114] width 599 height 22
click at [92, 35] on link "Calendar" at bounding box center [99, 28] width 90 height 56
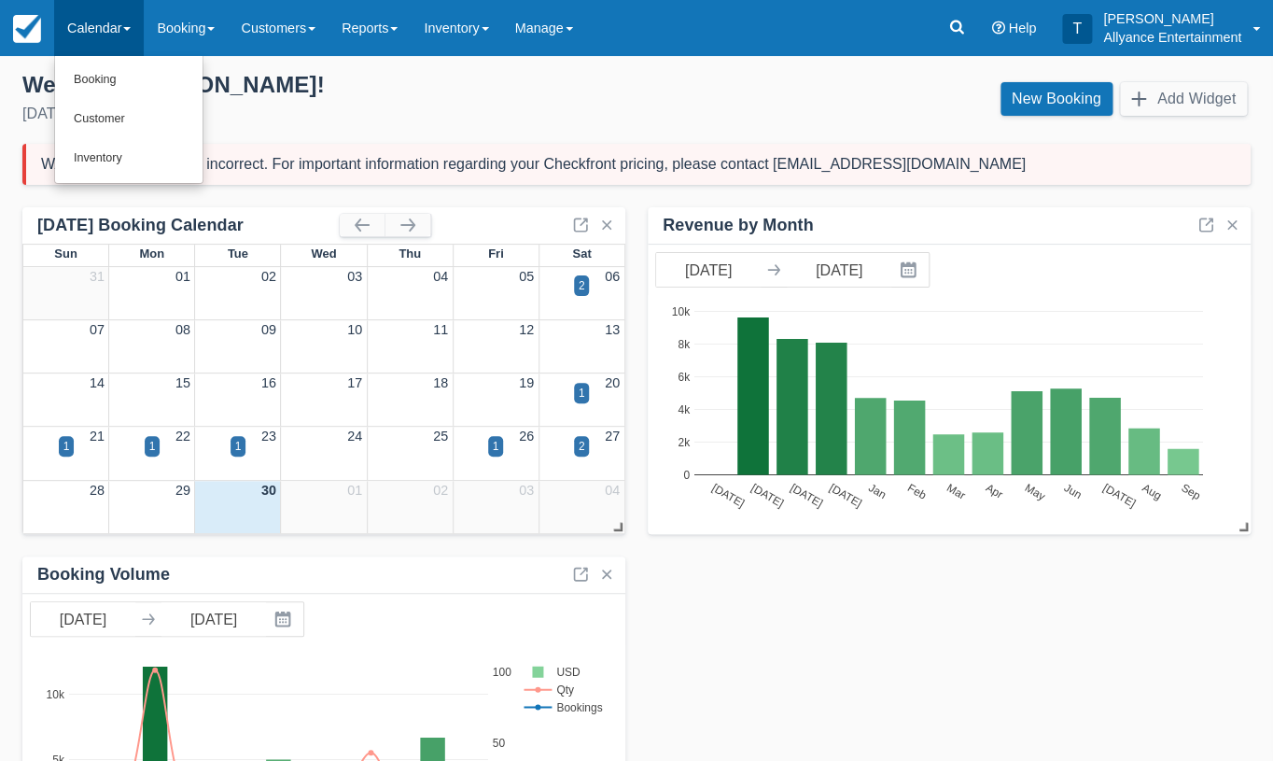
click at [281, 99] on div "Welcome , Tony ! Tuesday, September 30th, 2025" at bounding box center [321, 100] width 629 height 58
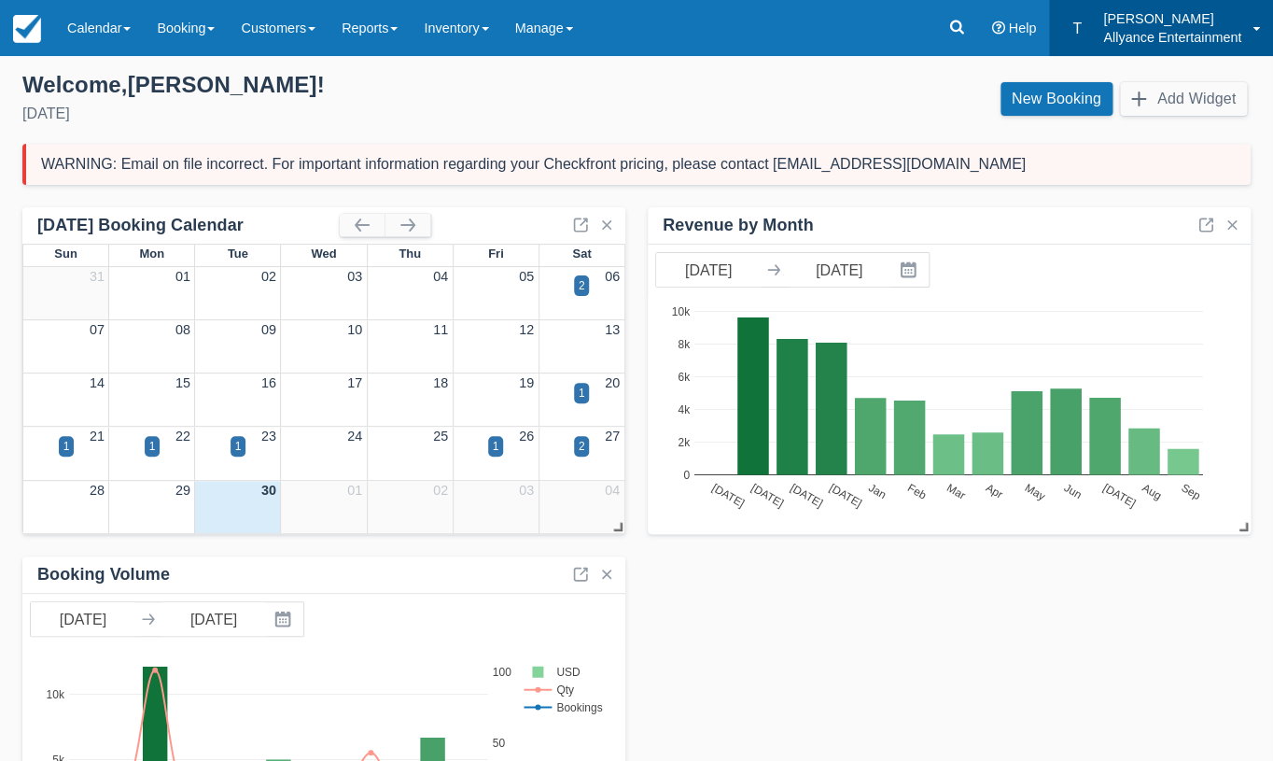
click at [1258, 27] on span at bounding box center [1256, 29] width 7 height 4
click at [589, 95] on div "Welcome , Tony !" at bounding box center [321, 85] width 599 height 28
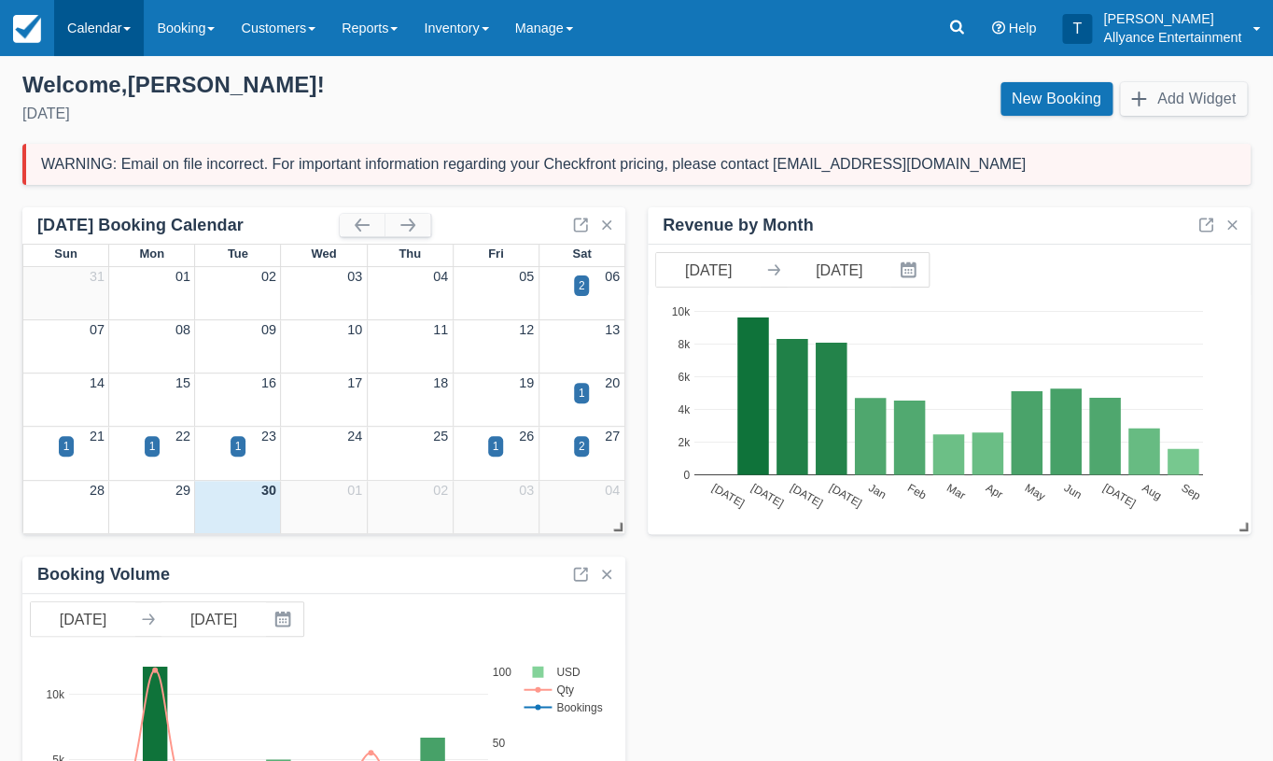
click at [130, 23] on link "Calendar" at bounding box center [99, 28] width 90 height 56
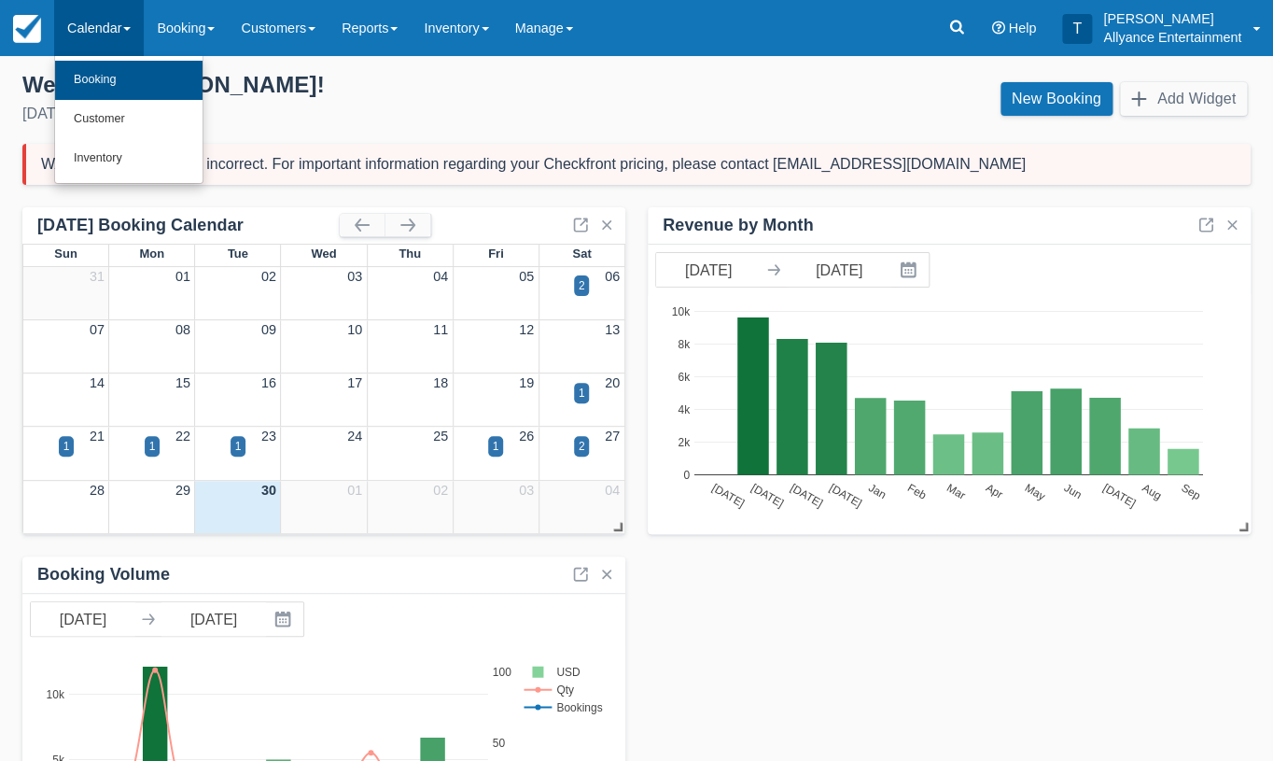
click at [92, 75] on link "Booking" at bounding box center [128, 80] width 147 height 39
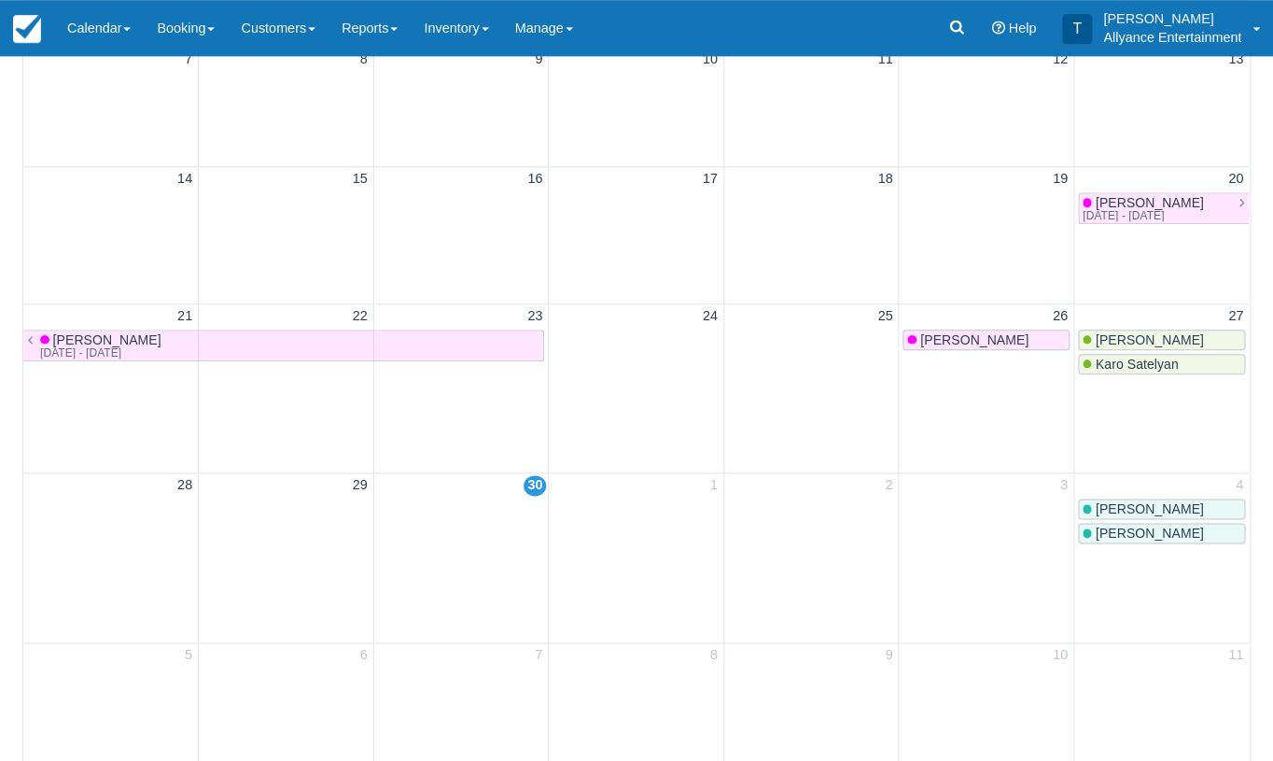
scroll to position [452, 0]
click at [1116, 342] on span "[PERSON_NAME]" at bounding box center [1149, 340] width 108 height 15
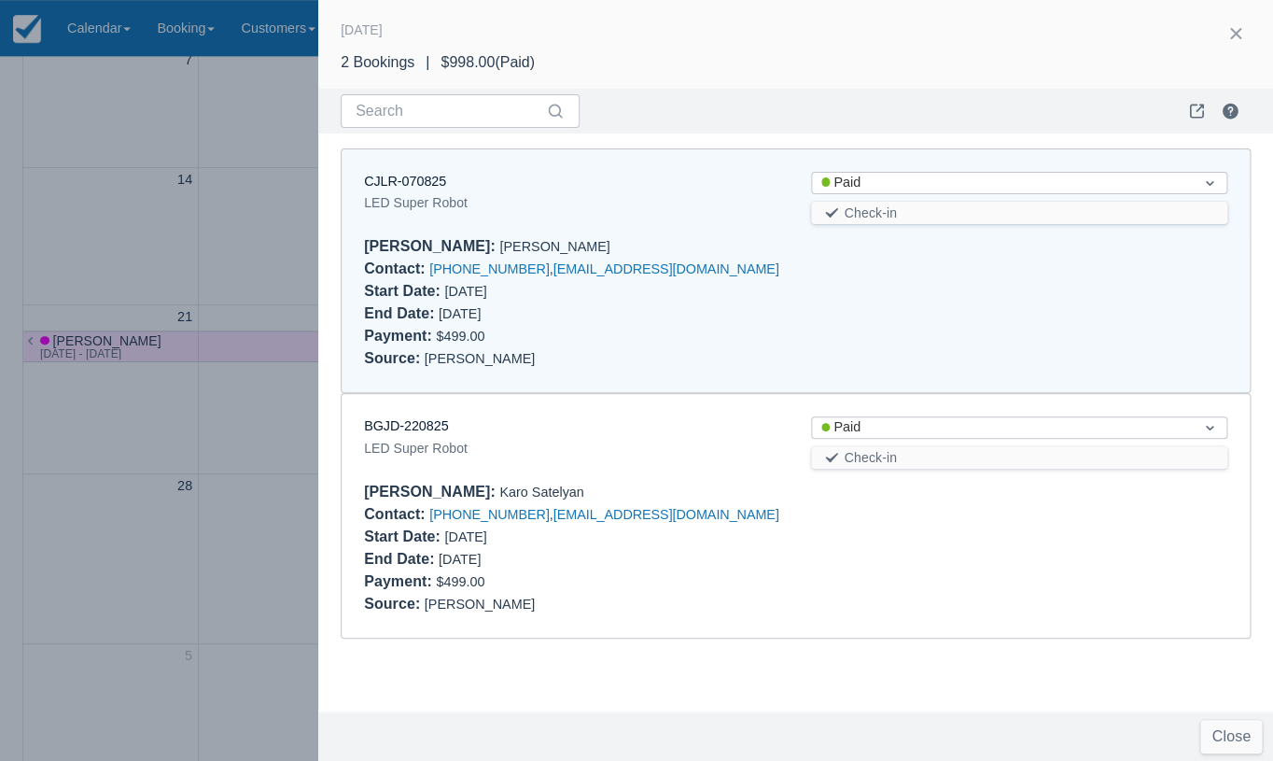
click at [210, 412] on div at bounding box center [636, 380] width 1273 height 761
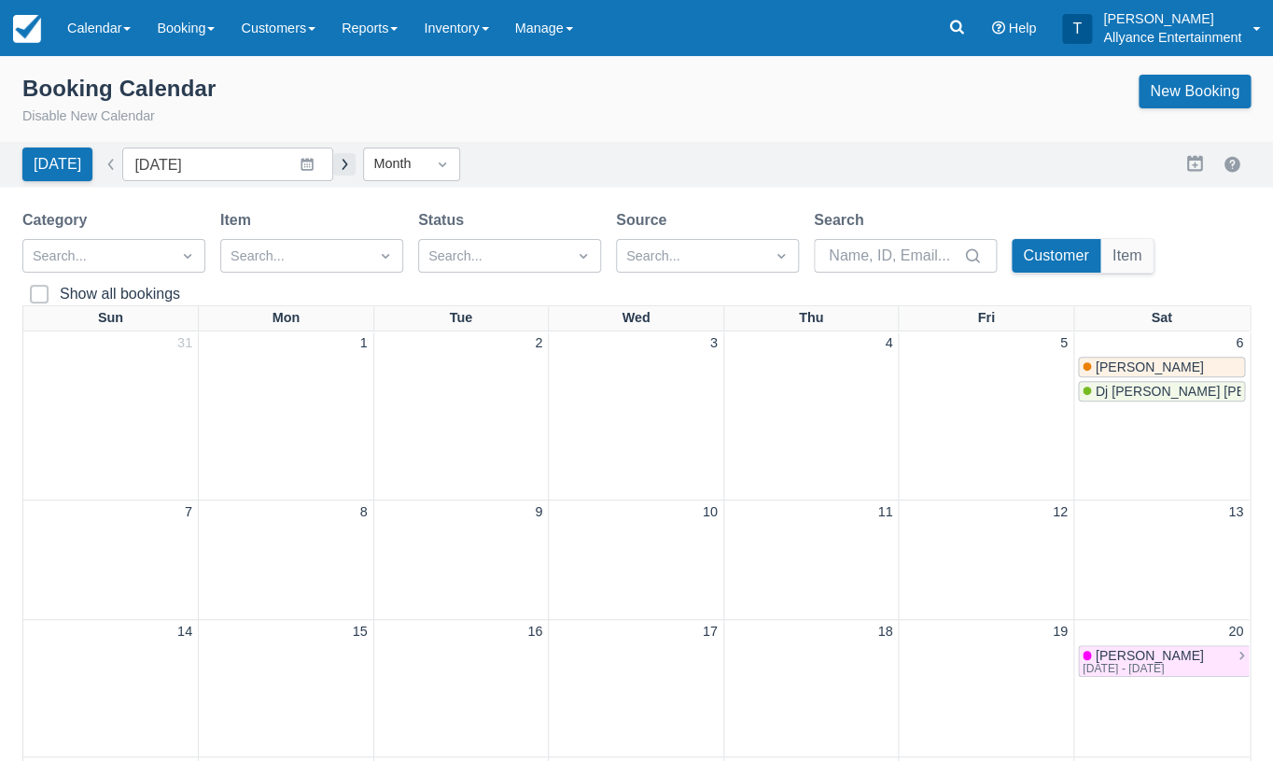
scroll to position [0, 0]
click at [333, 161] on button "button" at bounding box center [344, 164] width 22 height 22
type input "[DATE]"
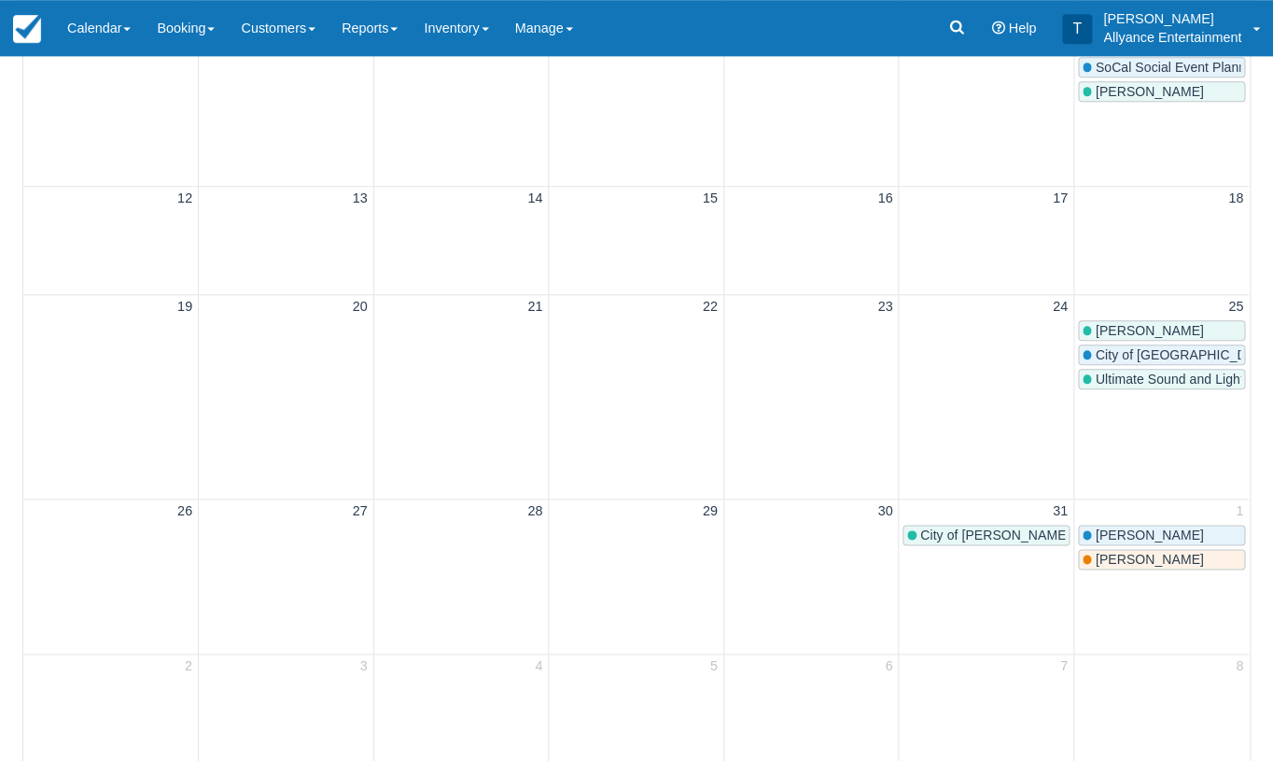
scroll to position [452, 0]
click at [1236, 316] on link "25" at bounding box center [1236, 308] width 22 height 21
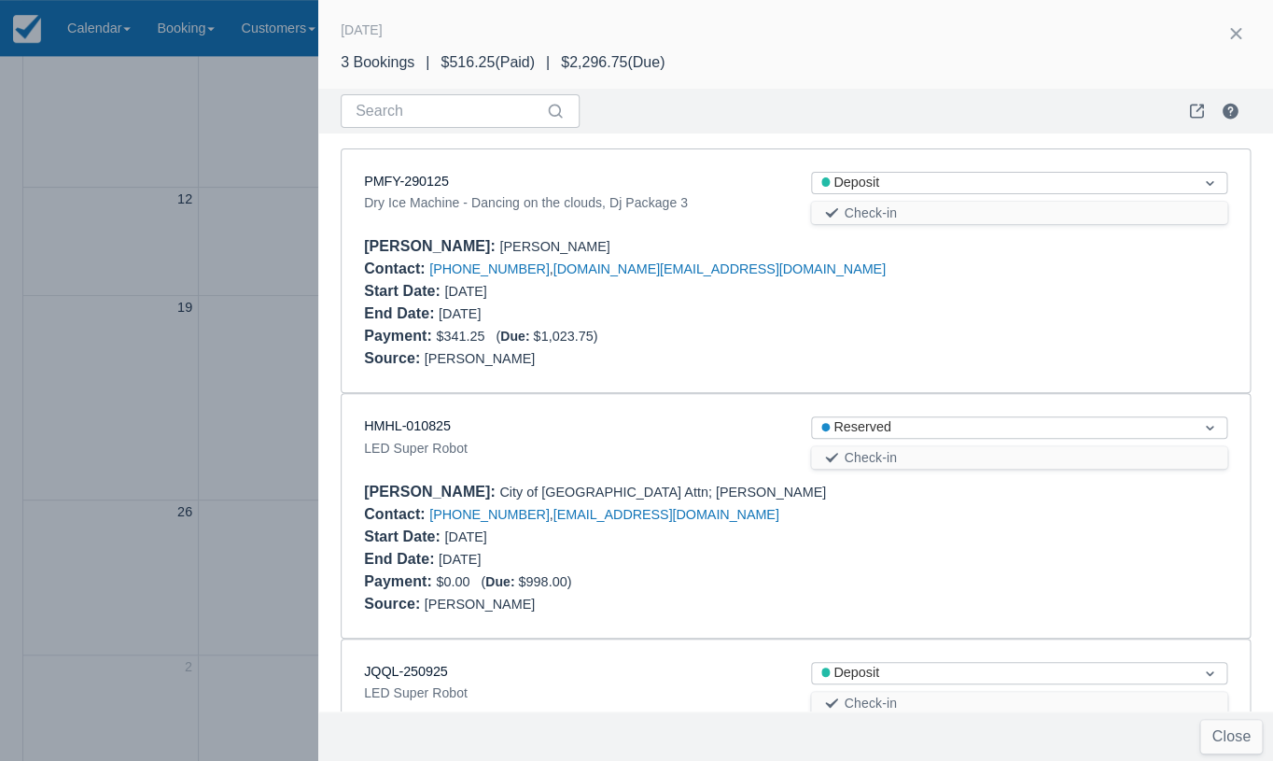
scroll to position [0, 0]
click at [434, 178] on link "PMFY-290125" at bounding box center [406, 181] width 85 height 15
click at [101, 137] on div at bounding box center [636, 380] width 1273 height 761
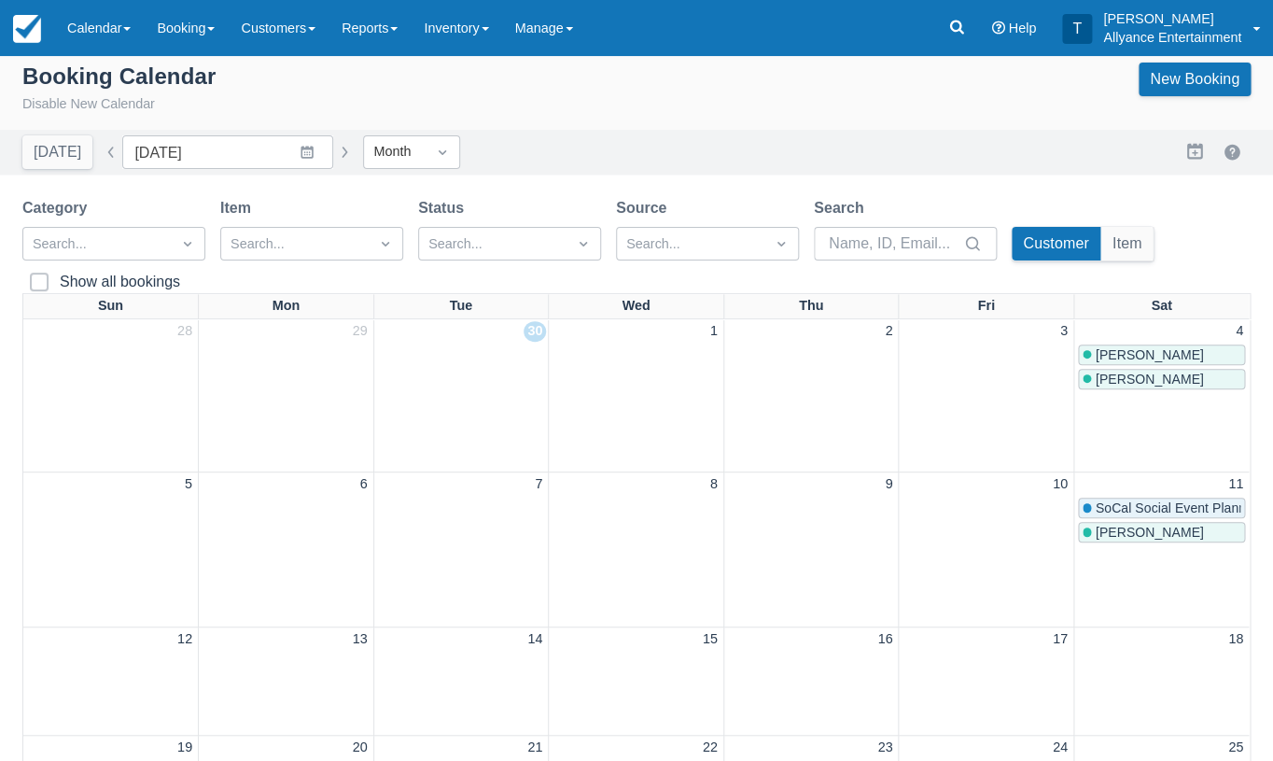
scroll to position [348, 0]
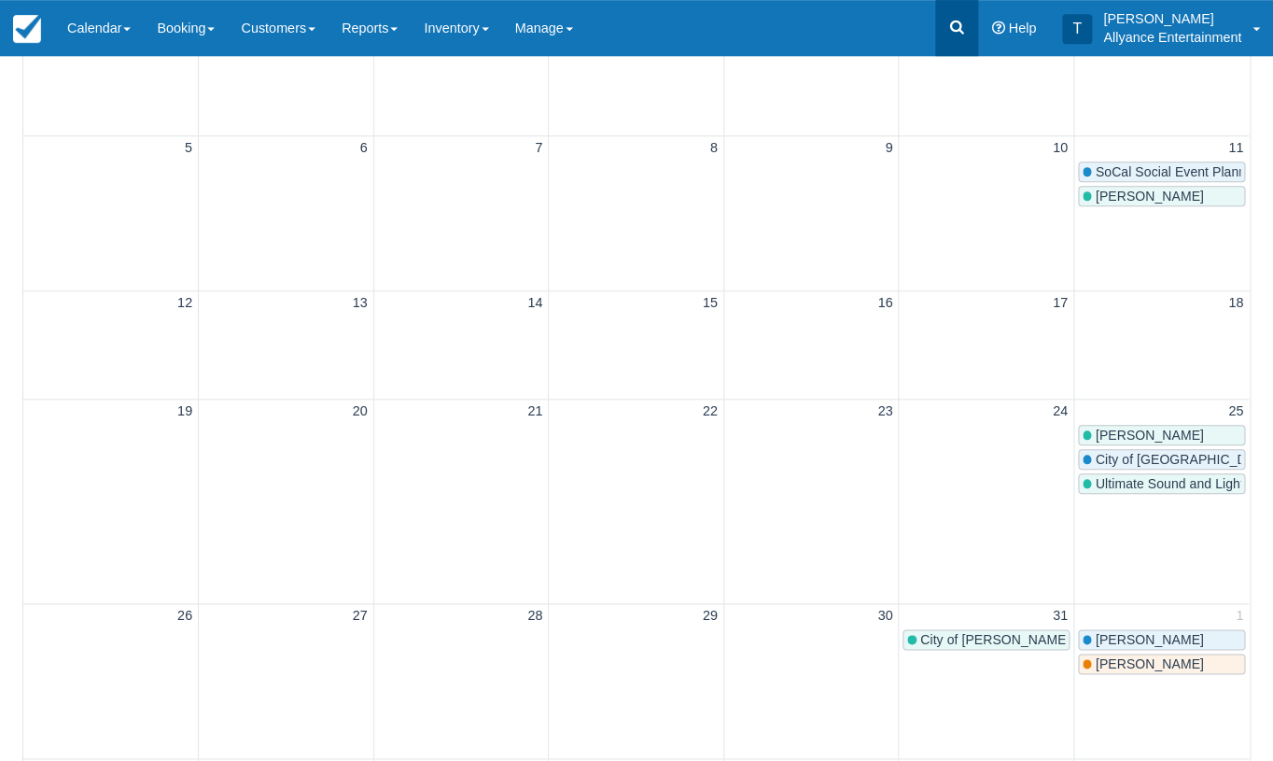
click at [960, 19] on icon at bounding box center [956, 27] width 19 height 19
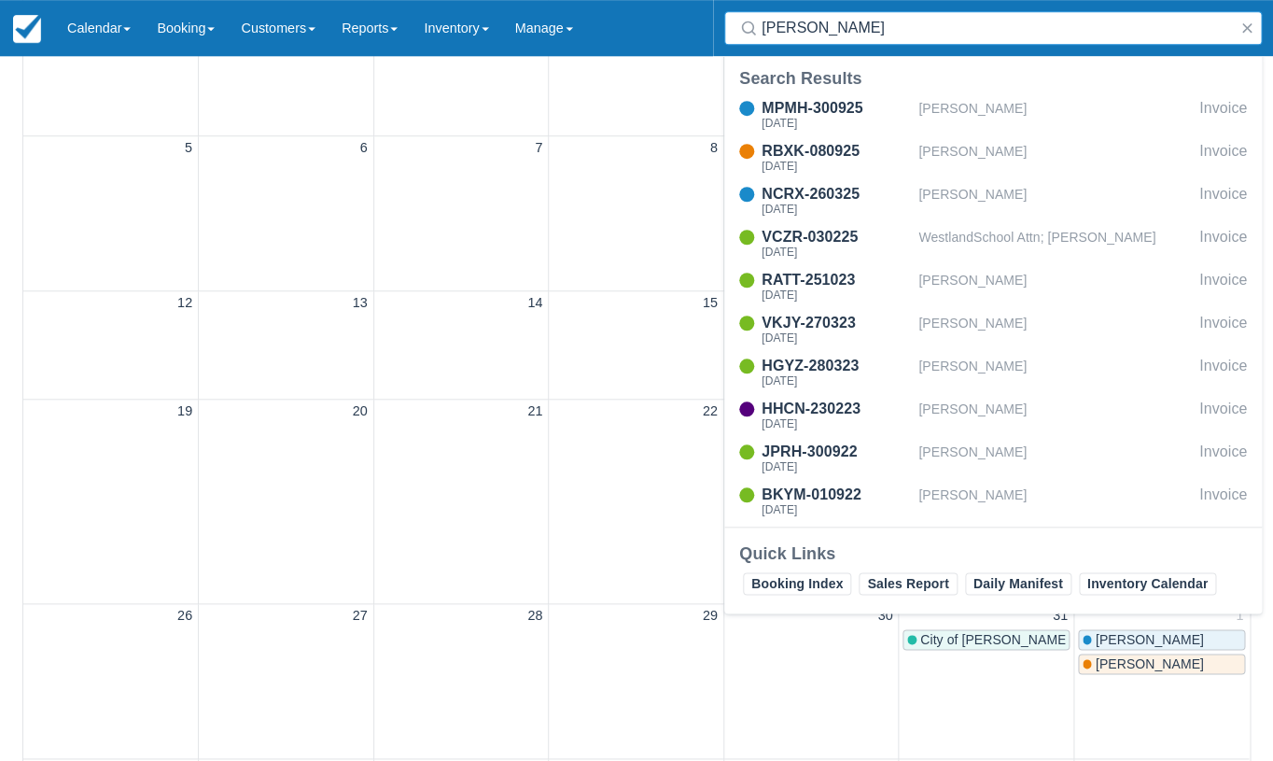
type input "[PERSON_NAME]"
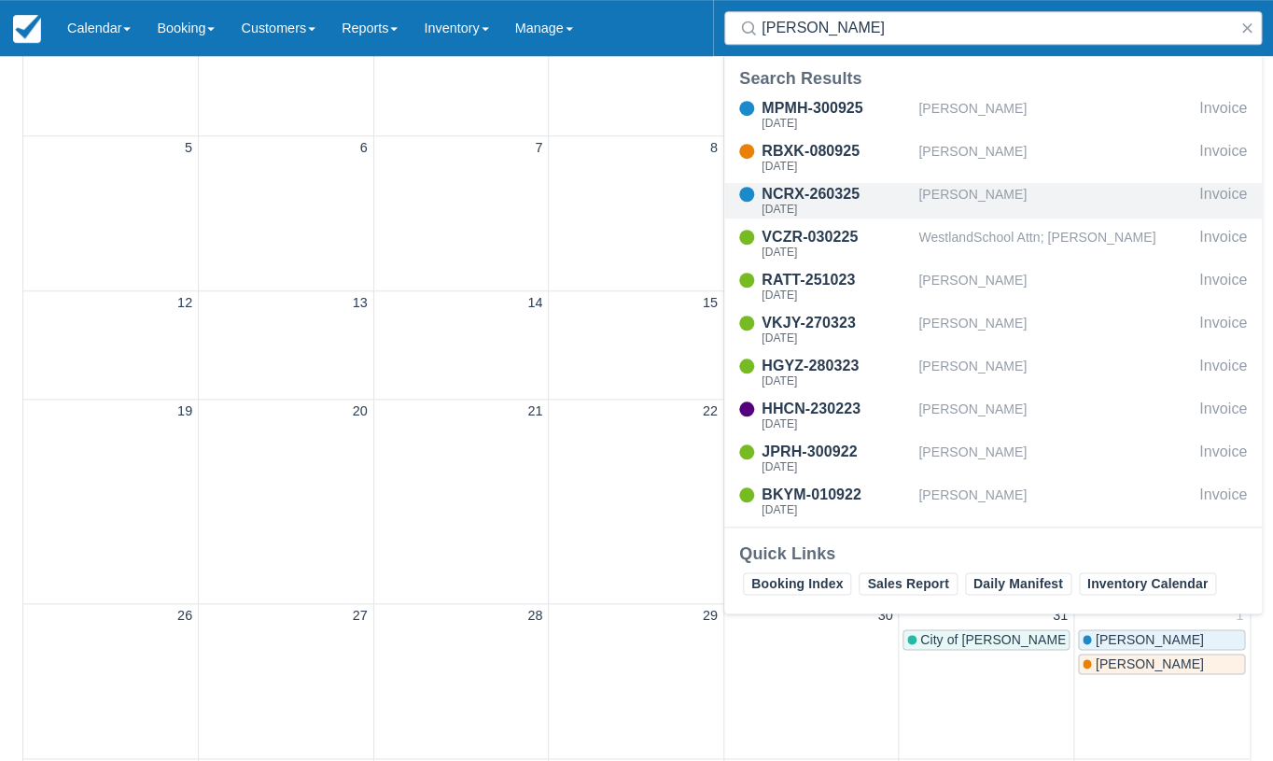
drag, startPoint x: 960, startPoint y: 19, endPoint x: 810, endPoint y: 192, distance: 229.0
click at [810, 192] on div "NCRX-260325" at bounding box center [836, 194] width 149 height 22
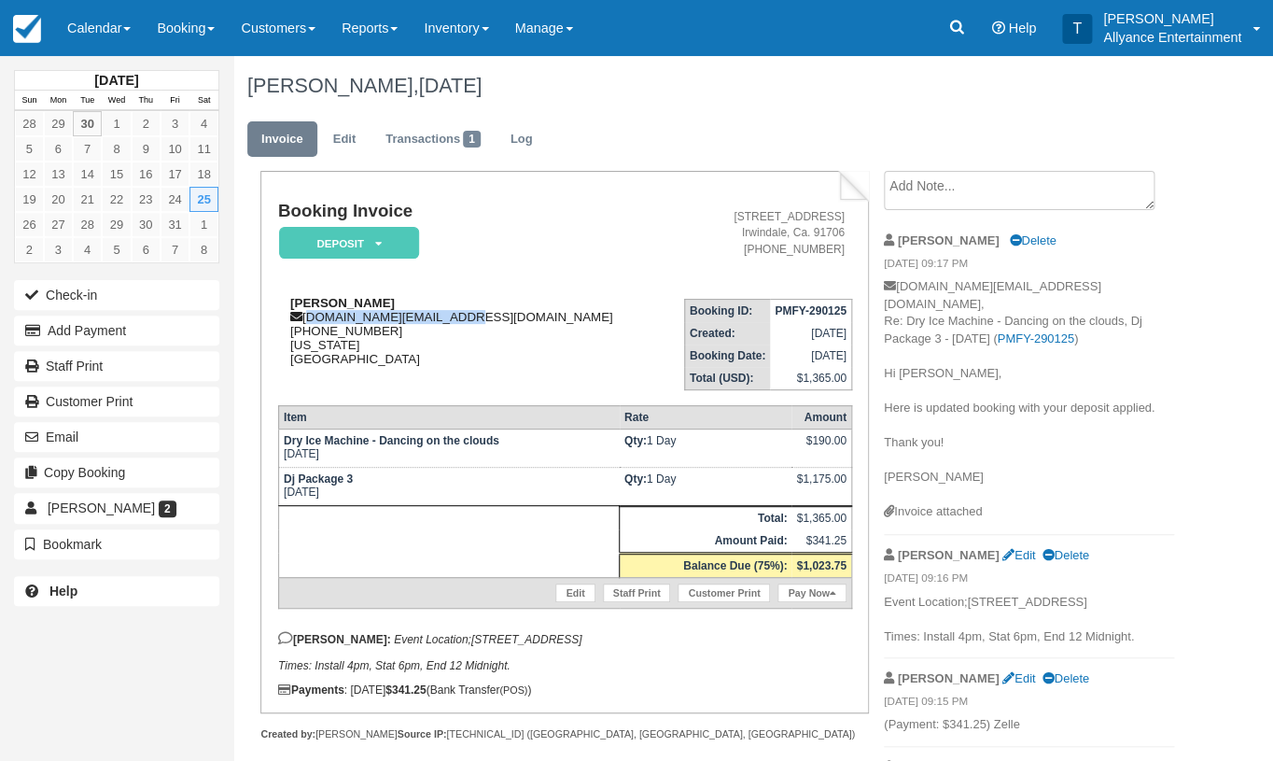
drag, startPoint x: 306, startPoint y: 317, endPoint x: 442, endPoint y: 322, distance: 136.4
click at [442, 322] on div "Sandra Lopez slopez.626.sl@gmail.com 1 (626) 736-9087 California United States" at bounding box center [469, 331] width 382 height 70
copy div "slopez.626.sl@gmail.com"
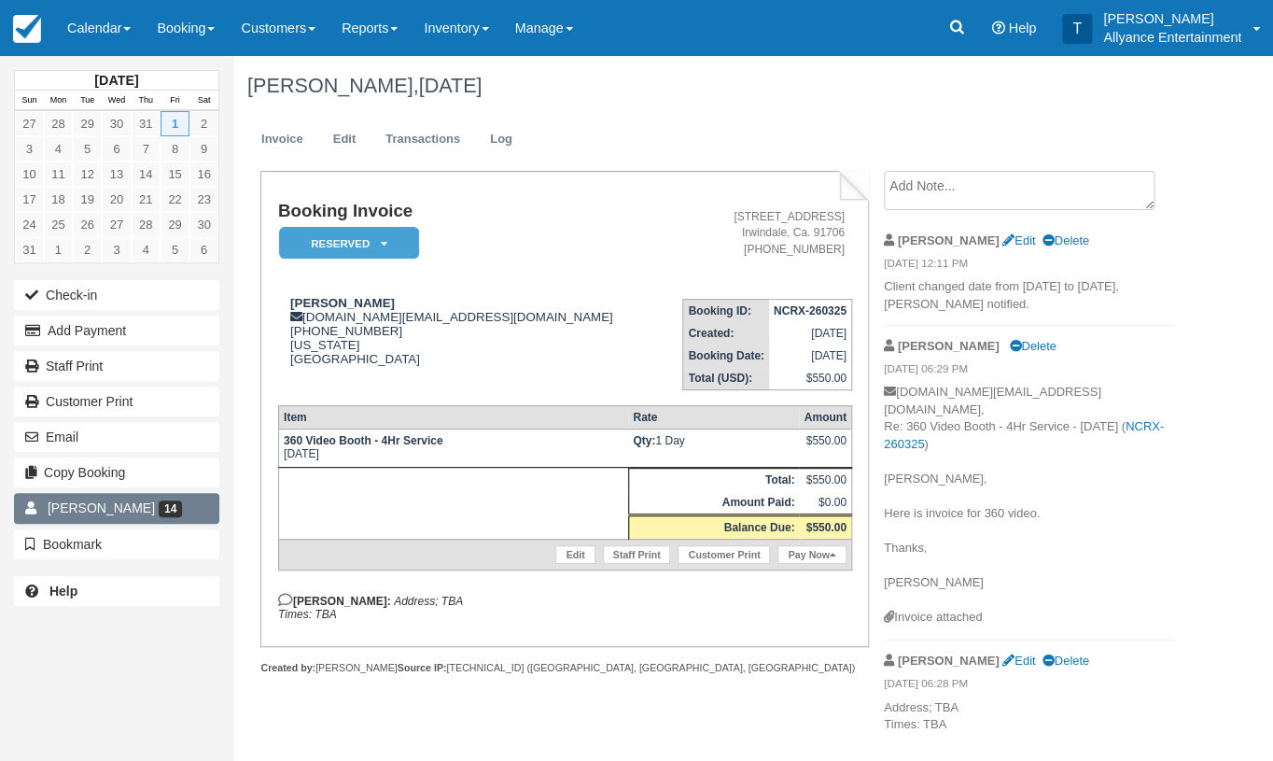
click at [180, 493] on link "[PERSON_NAME] 14" at bounding box center [116, 508] width 205 height 30
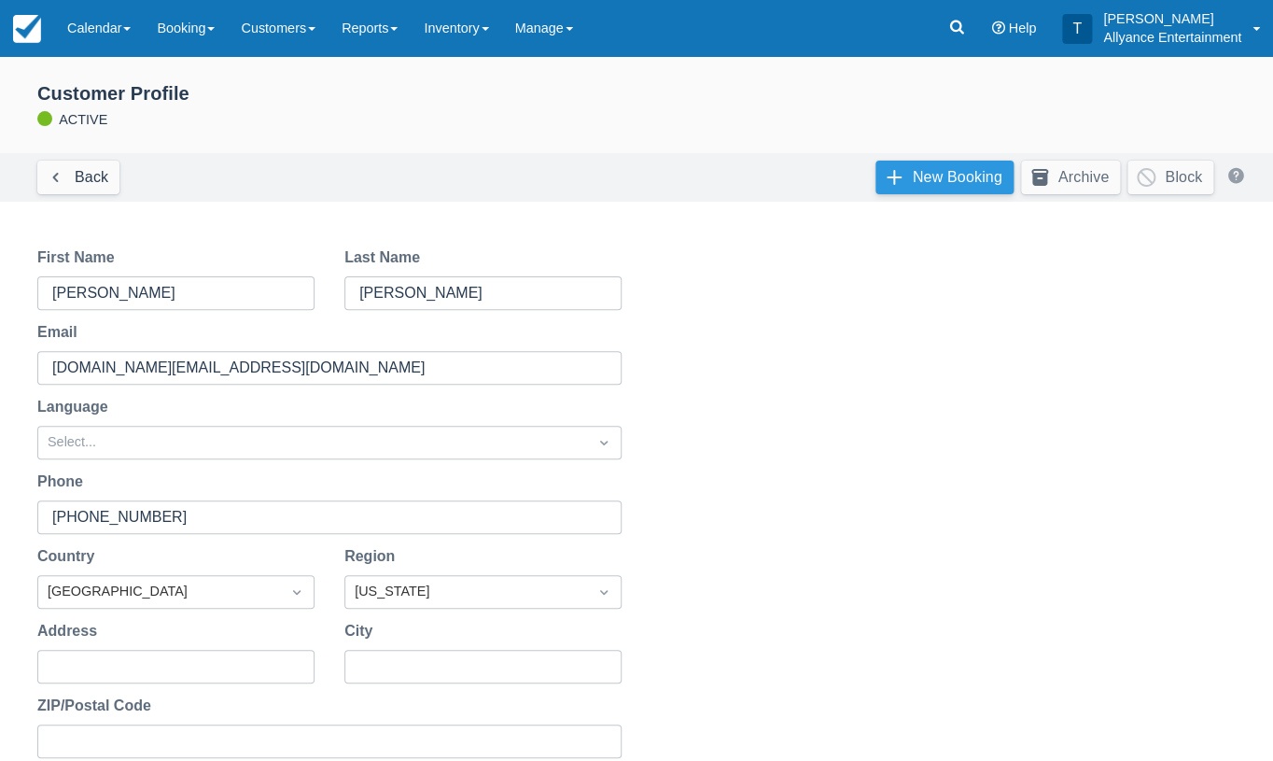
click at [896, 168] on link "New Booking" at bounding box center [945, 178] width 138 height 34
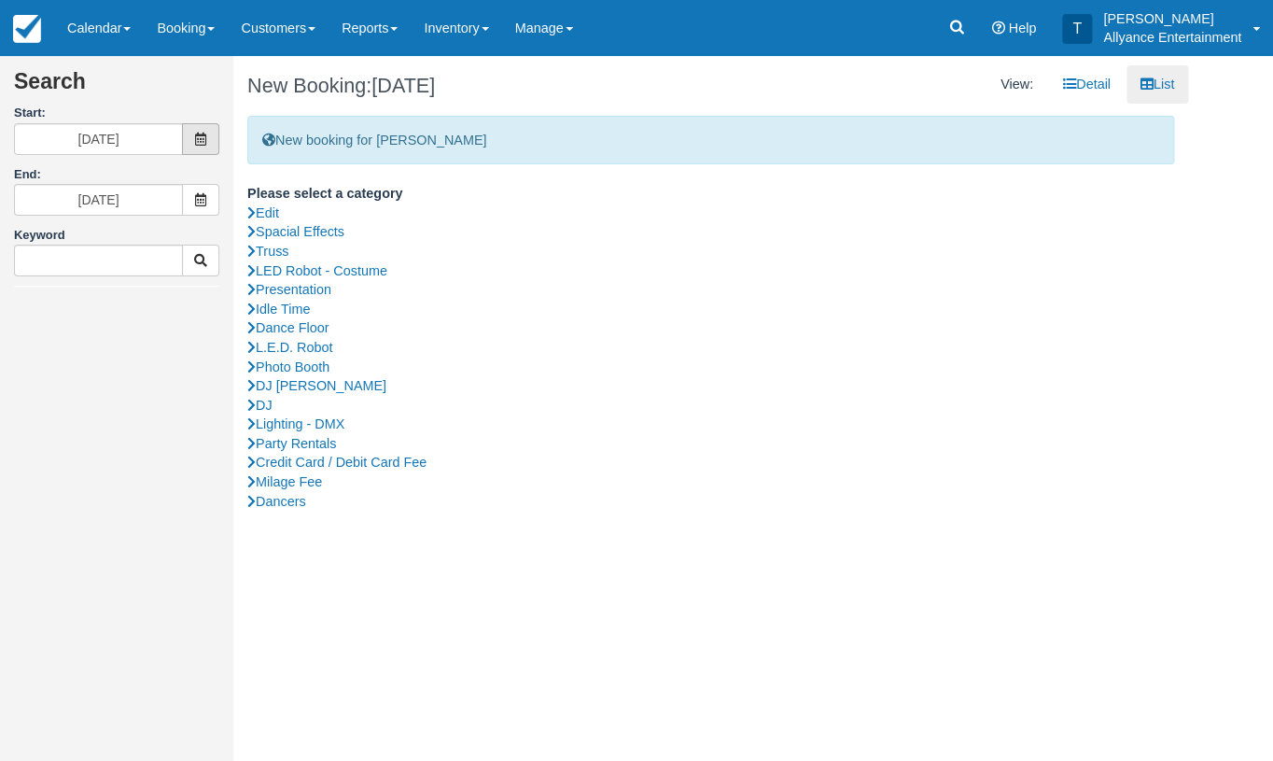
click at [204, 136] on icon at bounding box center [200, 139] width 13 height 13
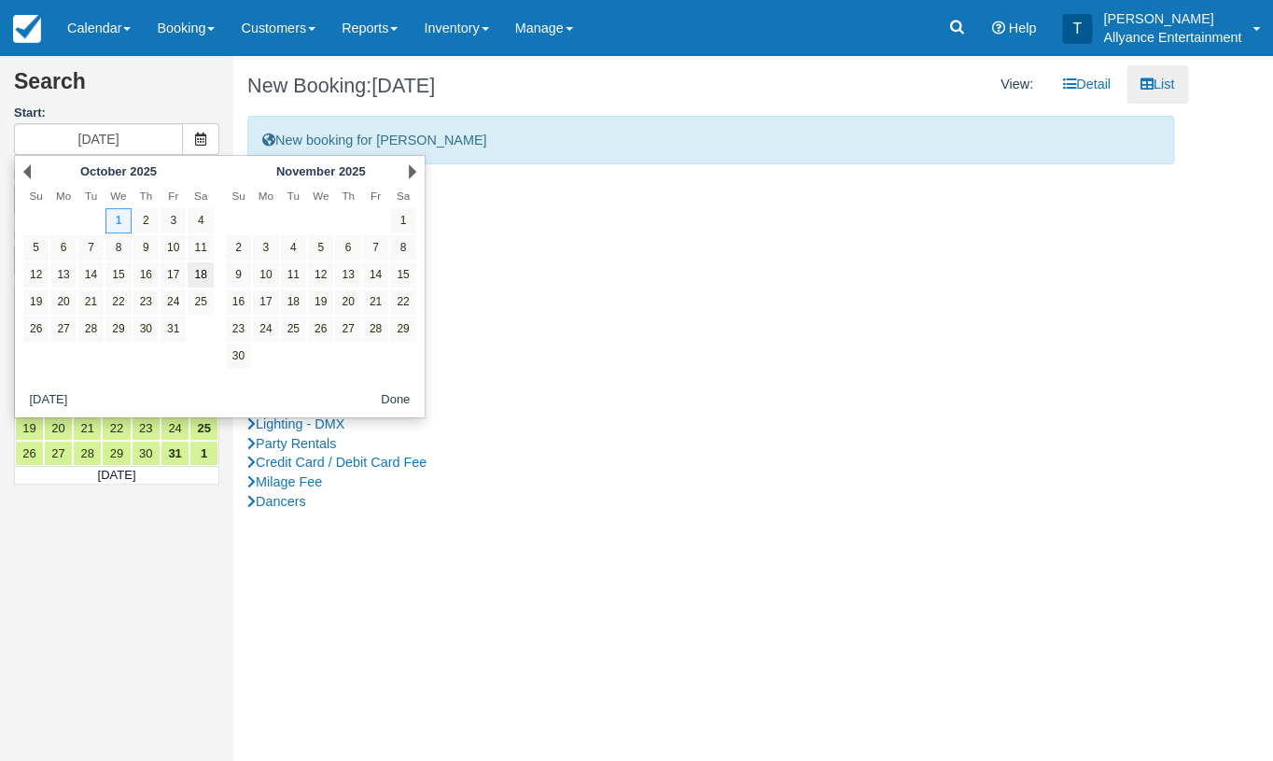
click at [205, 270] on link "18" at bounding box center [200, 274] width 25 height 25
type input "[DATE]"
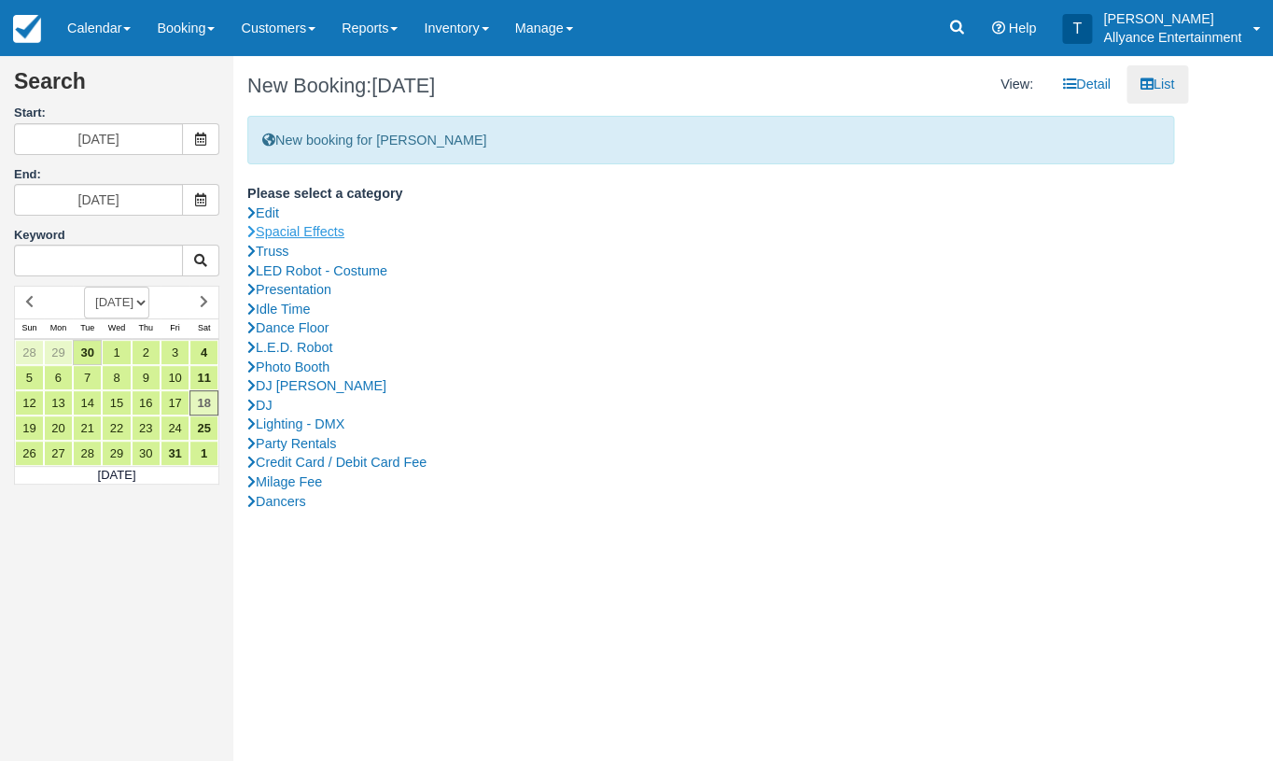
click at [312, 226] on link "Spacial Effects" at bounding box center [710, 232] width 927 height 20
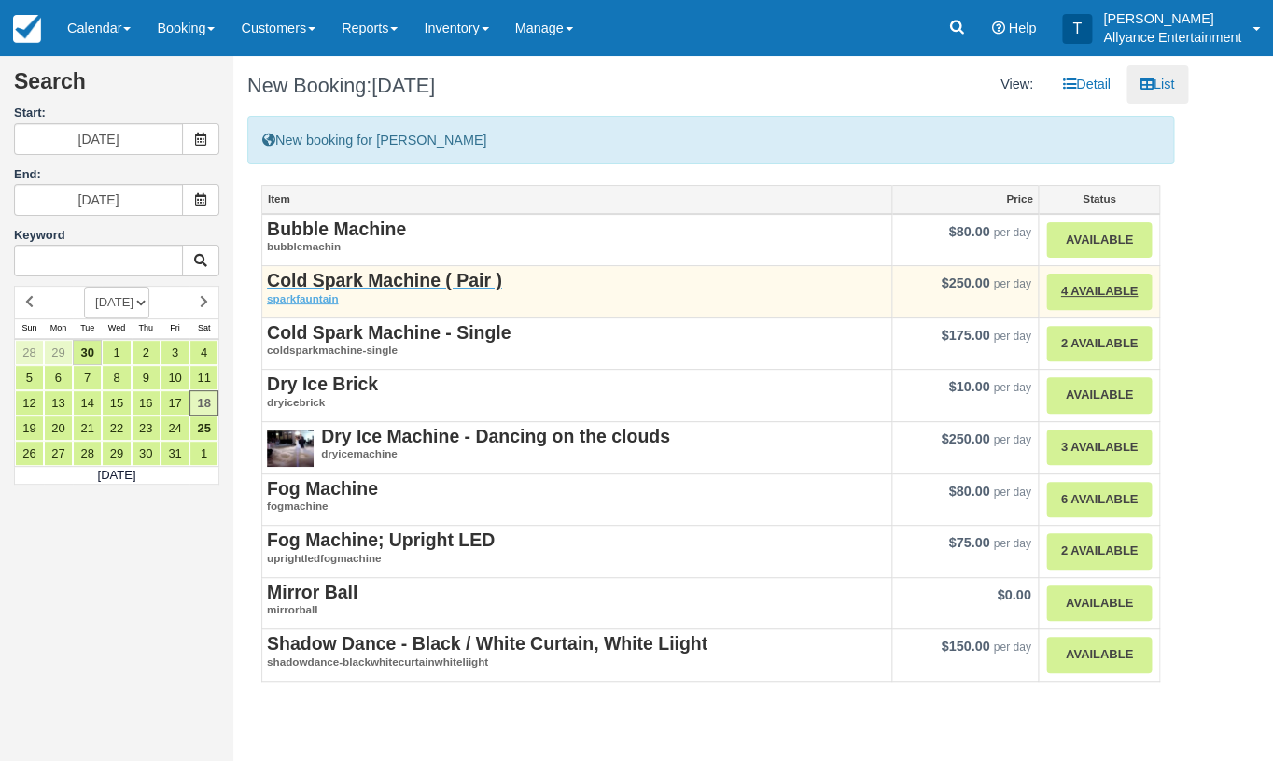
click at [332, 276] on strong "Cold Spark Machine ( Pair )" at bounding box center [384, 280] width 235 height 21
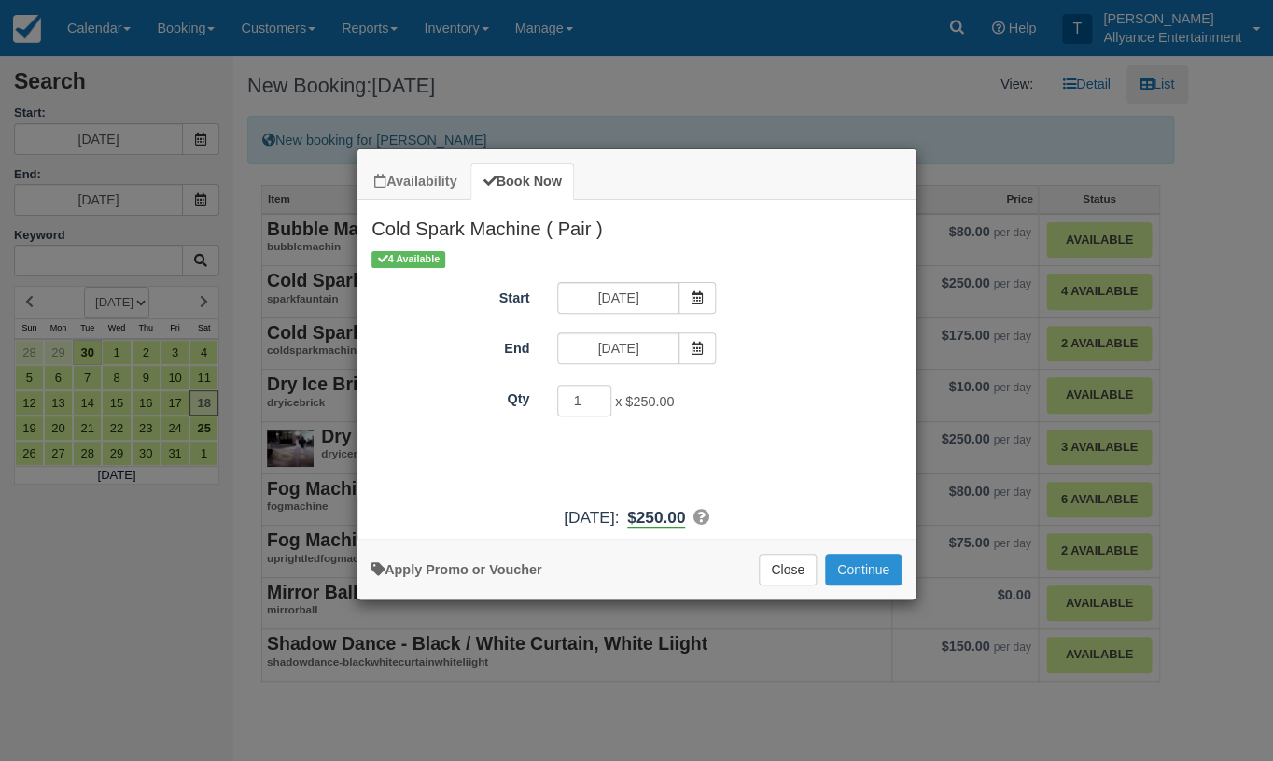
click at [849, 577] on button "Continue" at bounding box center [863, 570] width 77 height 32
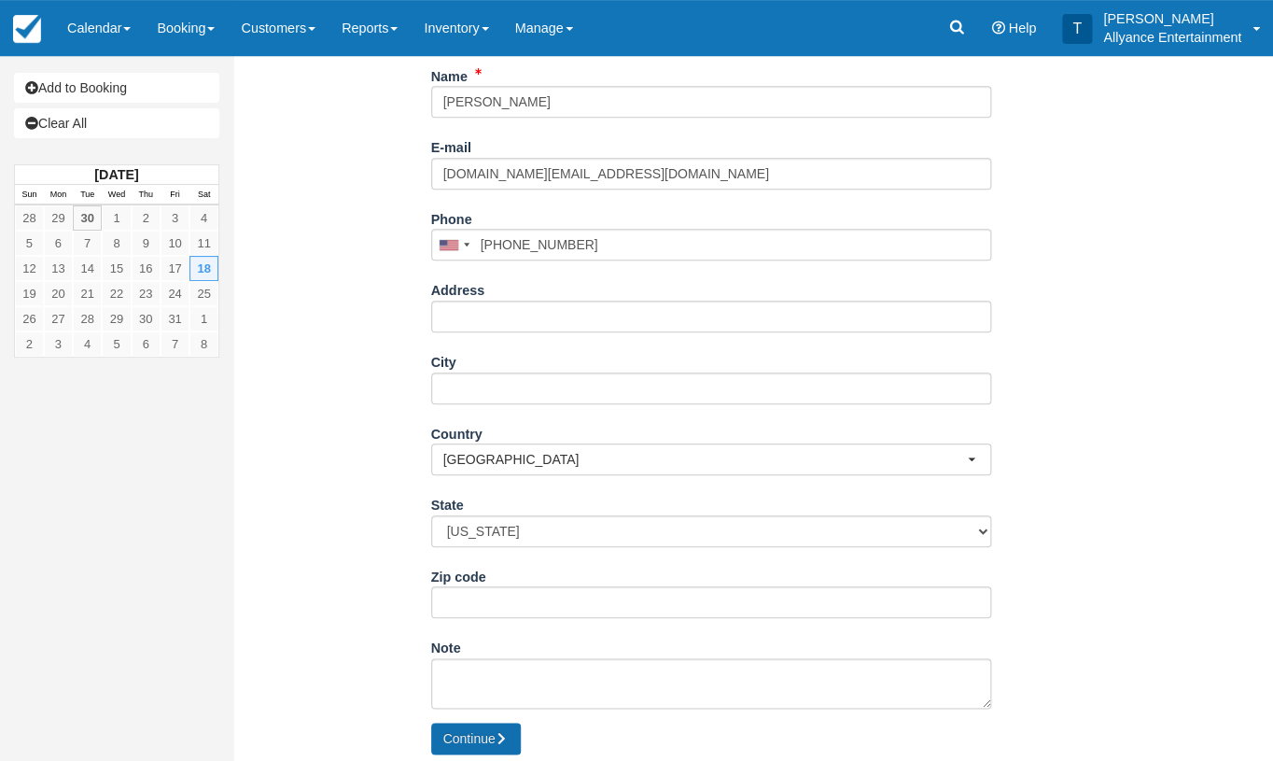
scroll to position [258, 0]
click at [477, 724] on button "Continue" at bounding box center [476, 740] width 90 height 32
type input "+12138411034"
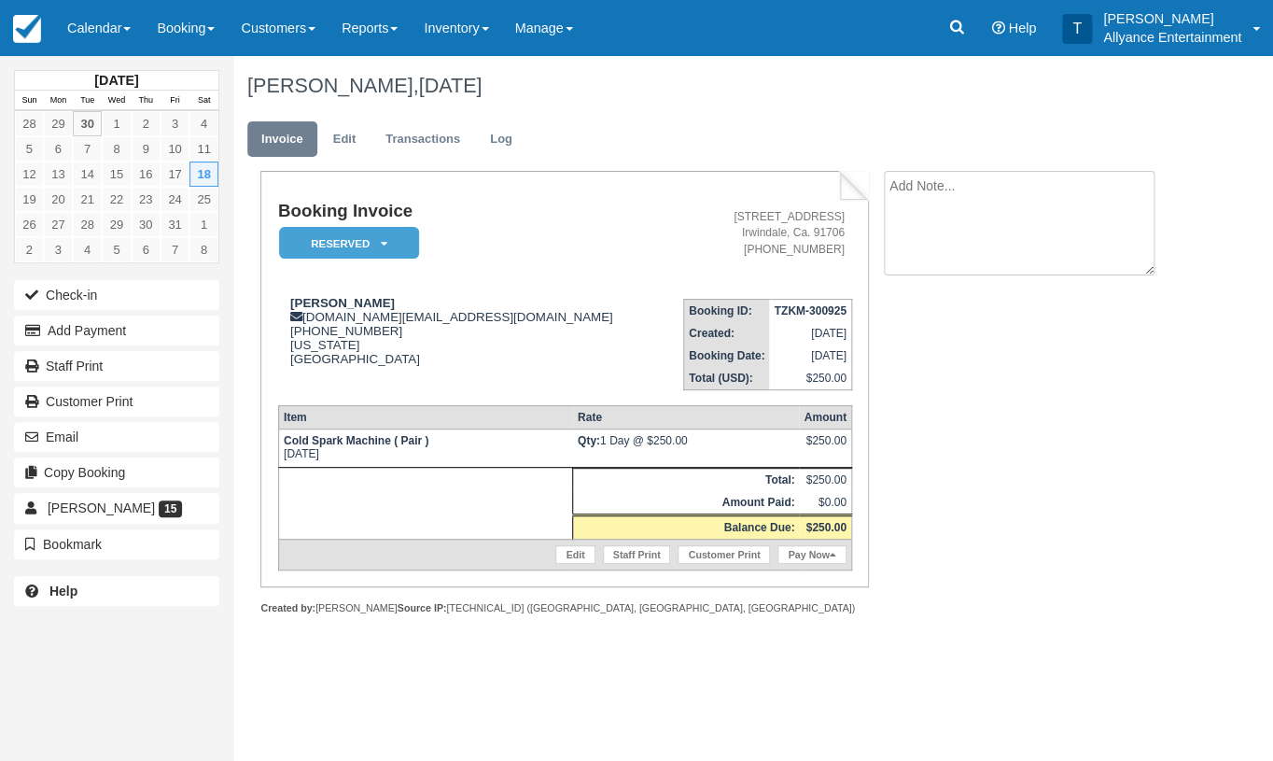
click at [971, 193] on textarea at bounding box center [1019, 223] width 271 height 105
type textarea "A"
type textarea "[PERSON_NAME] Friends"
click at [985, 298] on input "Show on invoice" at bounding box center [987, 294] width 12 height 12
checkbox input "true"
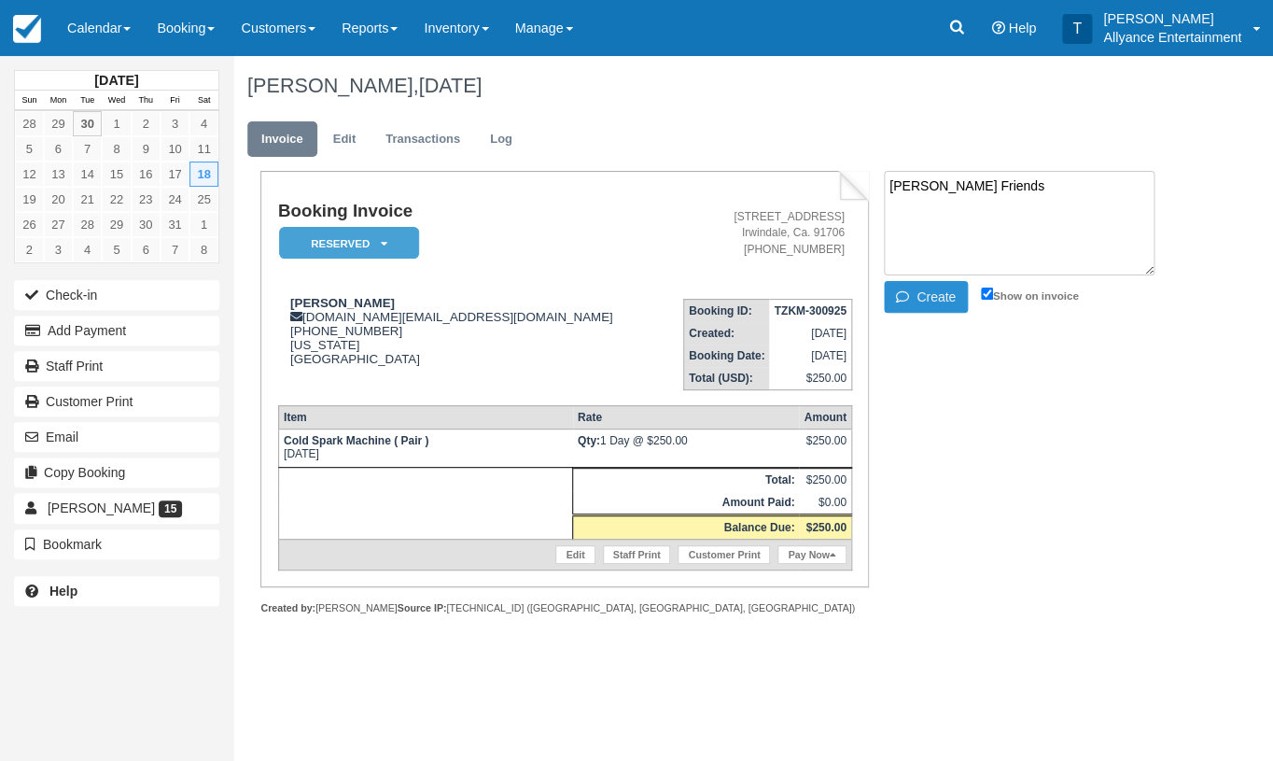
click at [953, 298] on button "Create" at bounding box center [926, 297] width 84 height 32
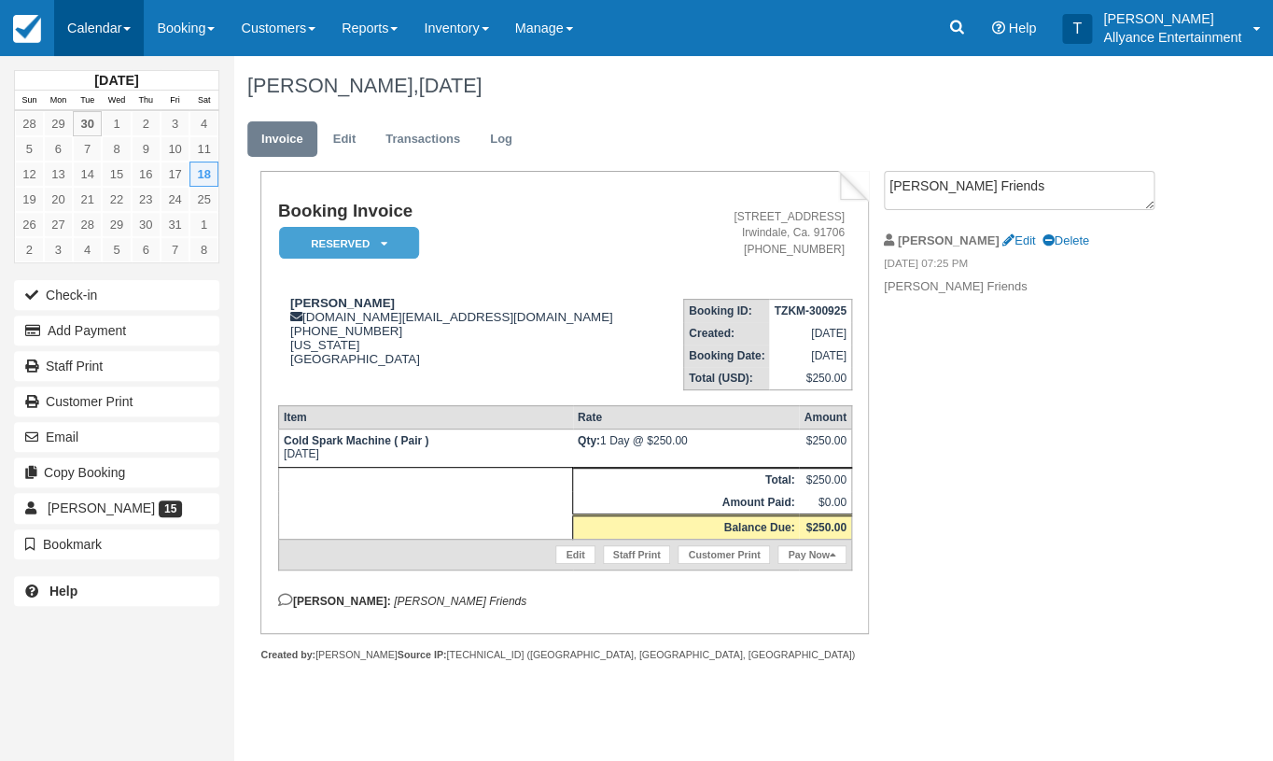
click at [86, 20] on link "Calendar" at bounding box center [99, 28] width 90 height 56
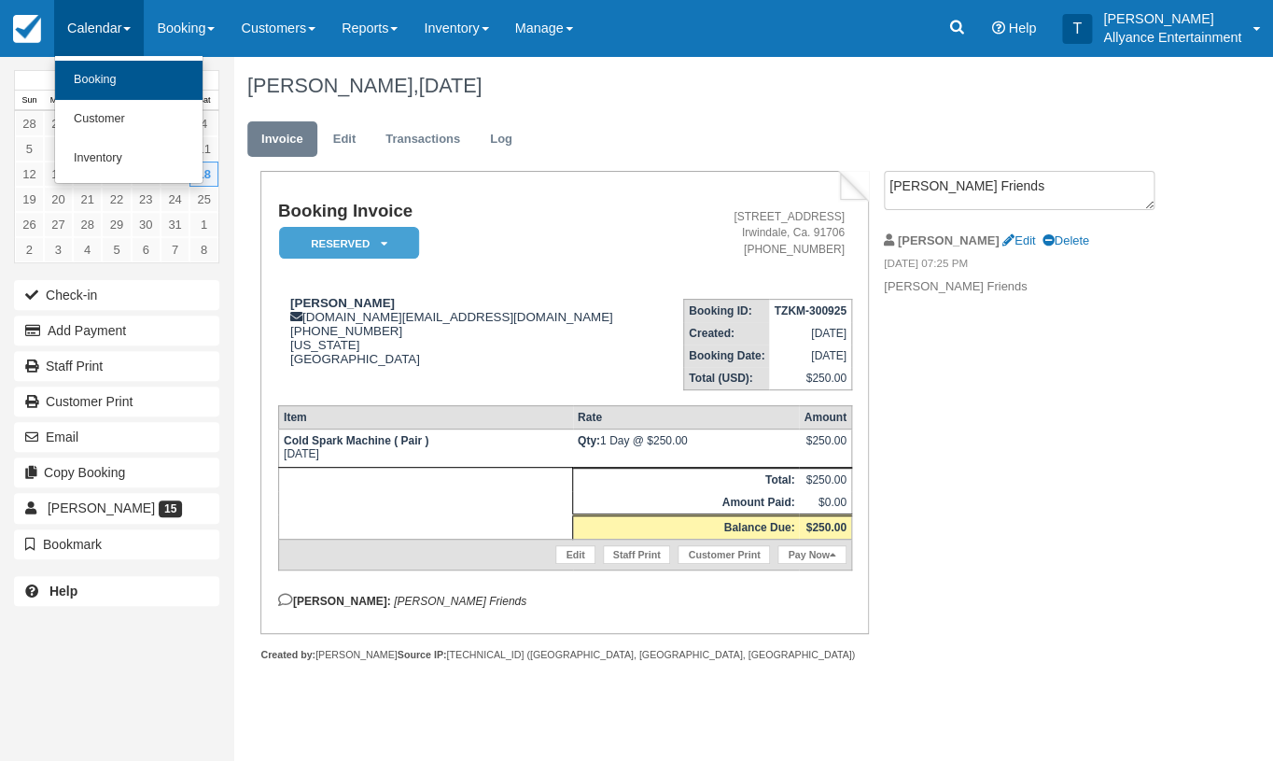
click at [101, 75] on link "Booking" at bounding box center [128, 80] width 147 height 39
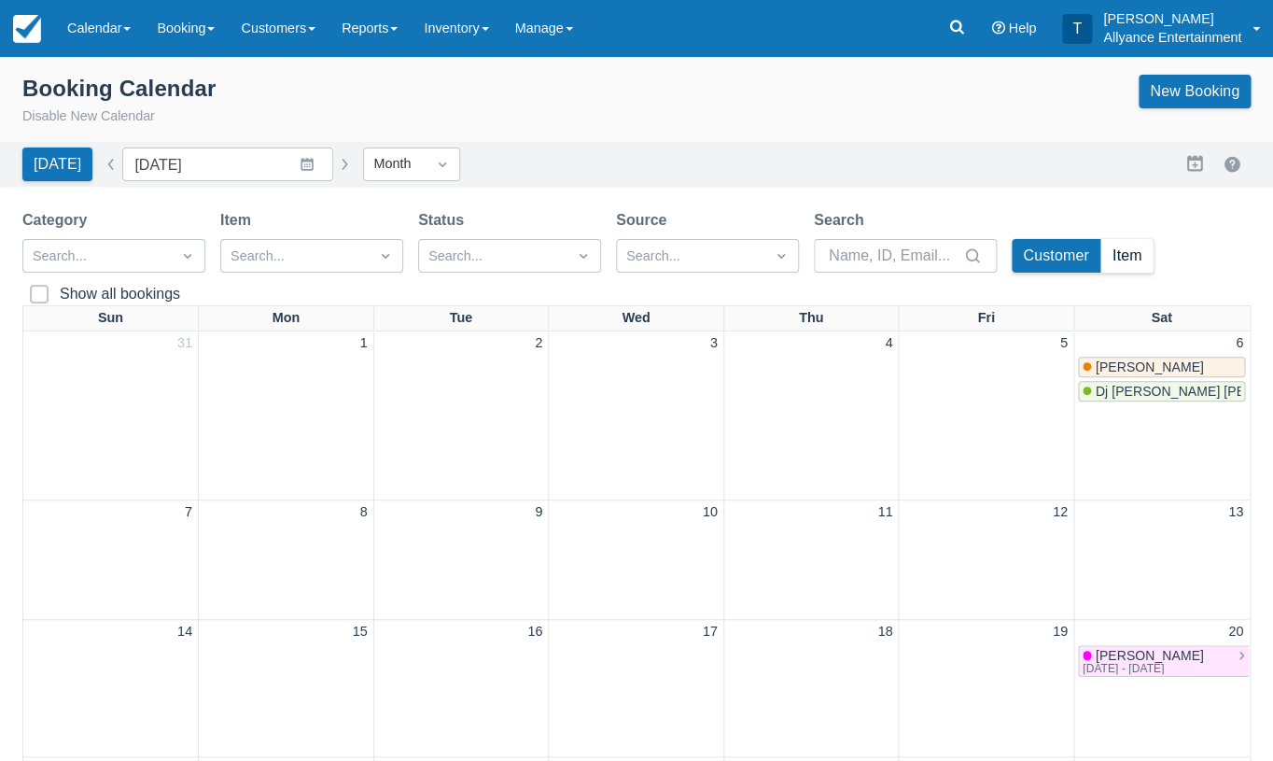
click at [1134, 246] on button "Item" at bounding box center [1128, 256] width 52 height 34
click at [1066, 255] on button "Customer" at bounding box center [1056, 256] width 89 height 34
click at [433, 161] on icon "Dropdown icon" at bounding box center [442, 164] width 19 height 19
click at [333, 158] on button "button" at bounding box center [344, 164] width 22 height 22
type input "October 2025"
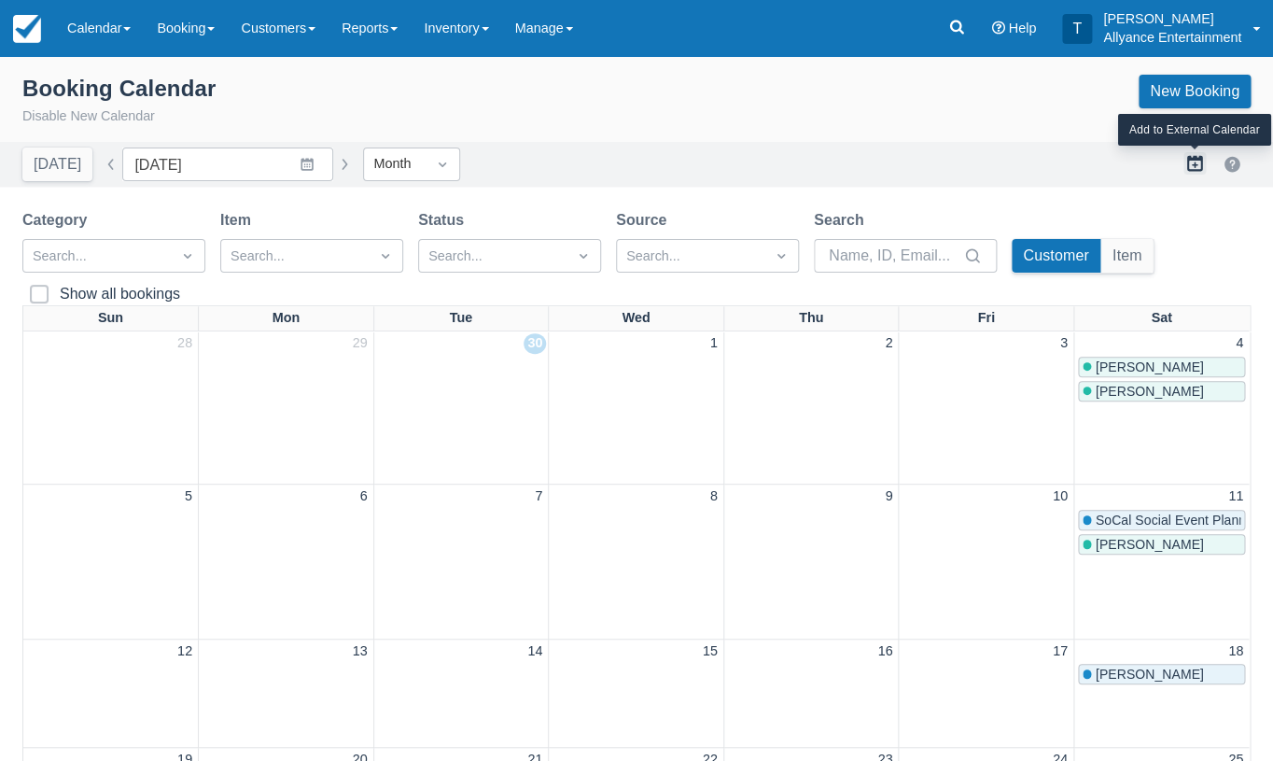
click at [1195, 160] on button "button" at bounding box center [1195, 163] width 22 height 22
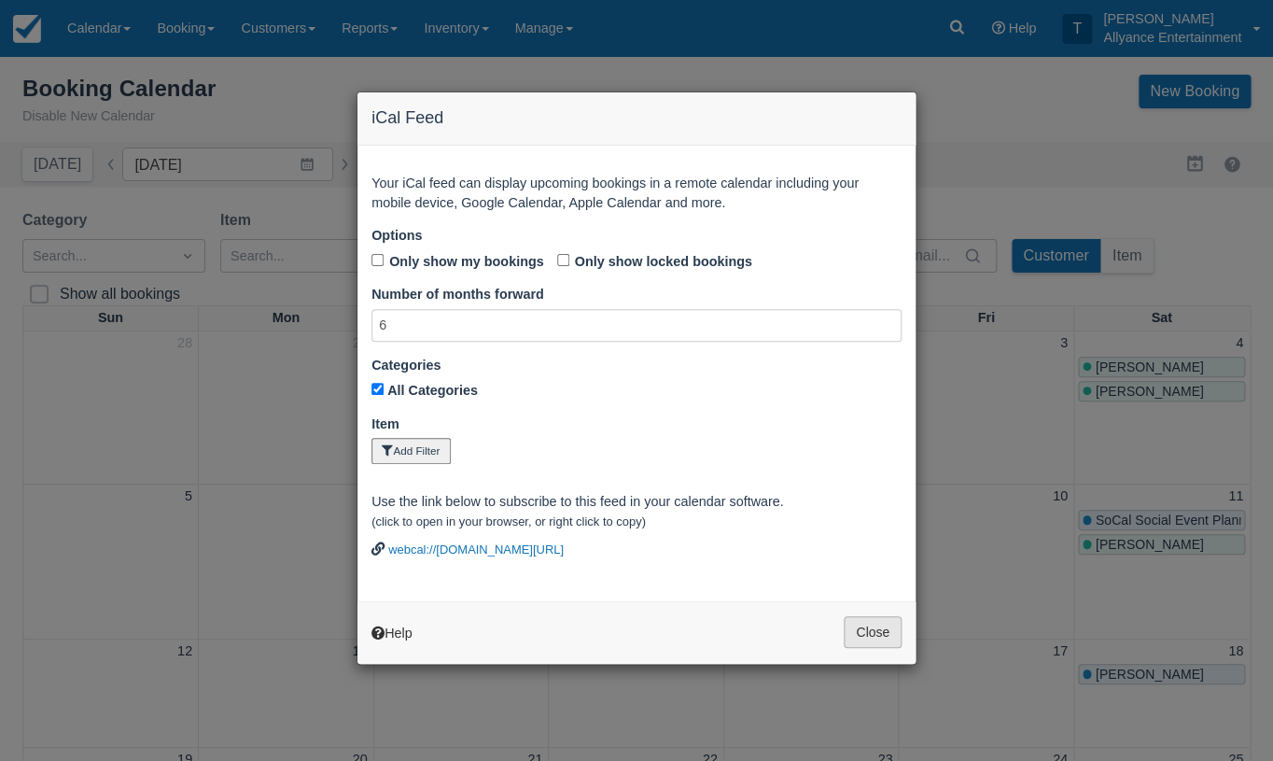
click at [884, 629] on button "Close" at bounding box center [873, 632] width 58 height 32
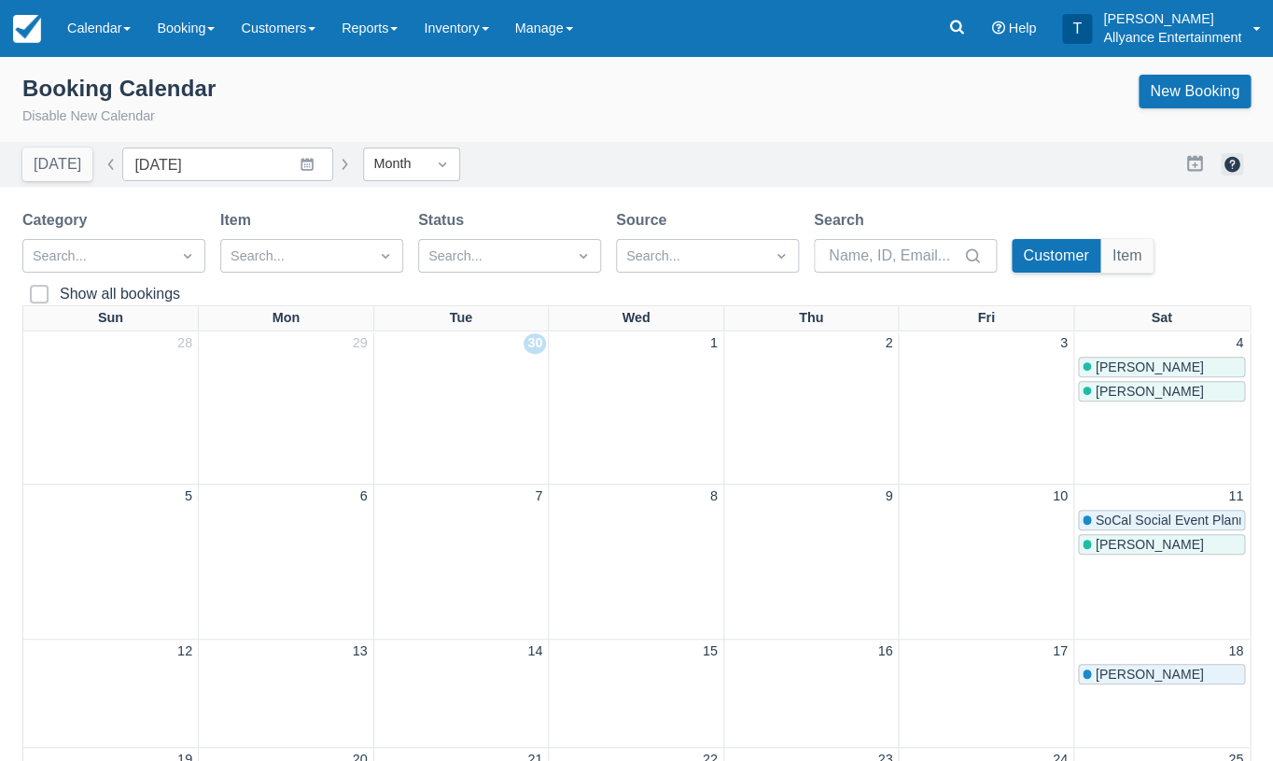
click at [1236, 159] on button "button" at bounding box center [1232, 164] width 22 height 22
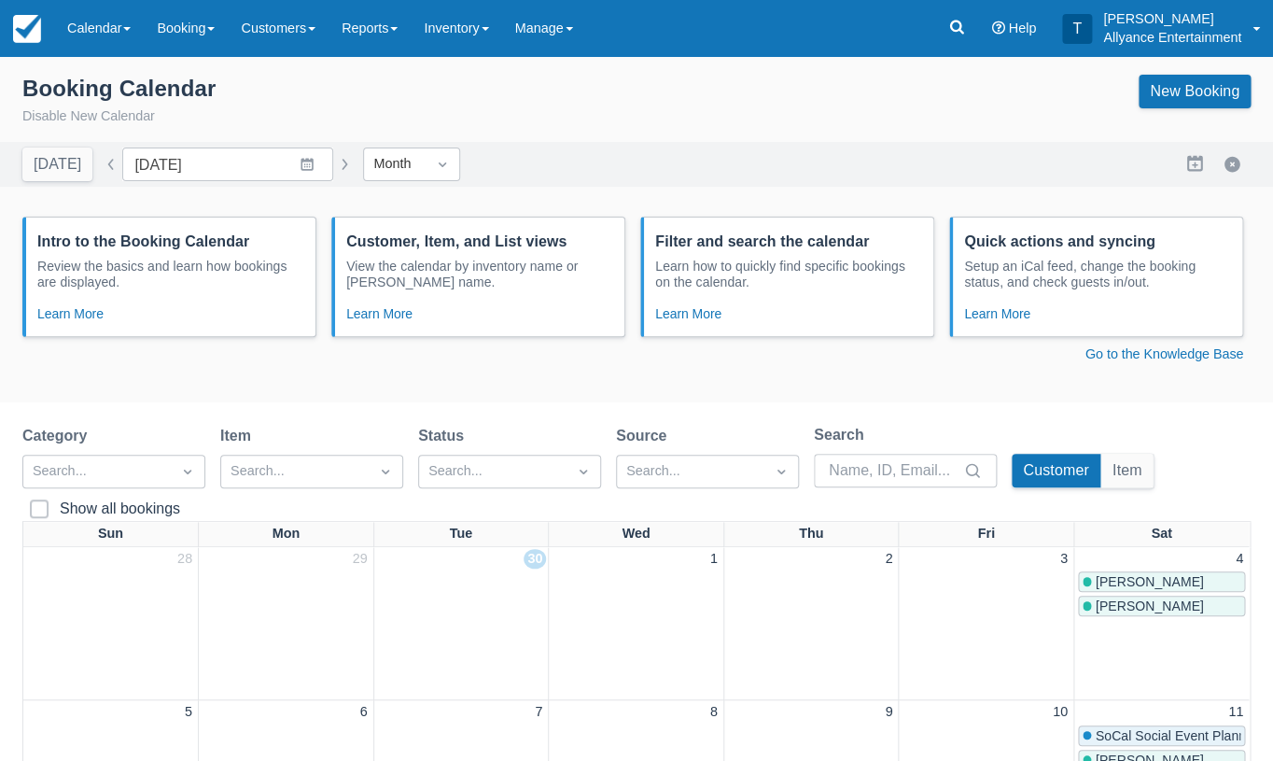
click at [598, 136] on div "Booking Calendar Disable New Calendar New Booking" at bounding box center [636, 104] width 1273 height 75
click at [510, 117] on div "Booking Calendar Disable New Calendar New Booking" at bounding box center [636, 101] width 1228 height 52
click at [88, 116] on button "Disable New Calendar" at bounding box center [88, 116] width 133 height 21
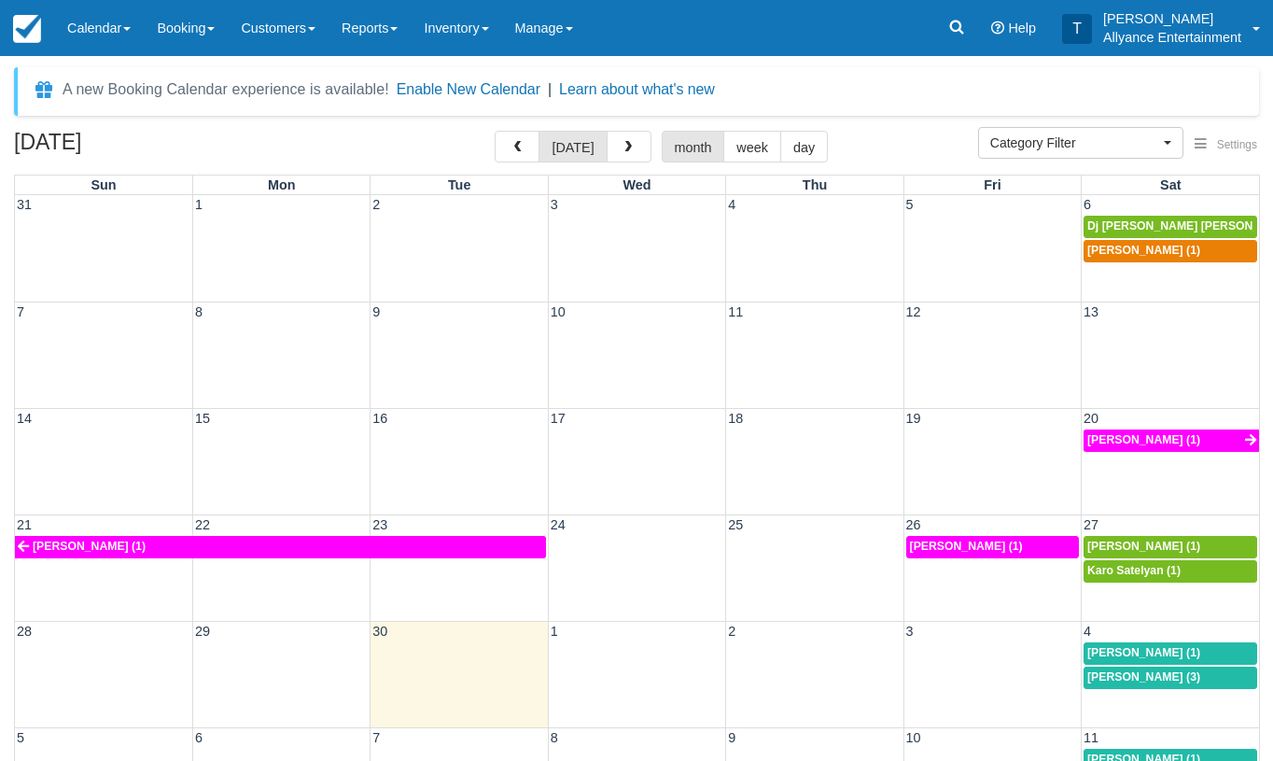
select select
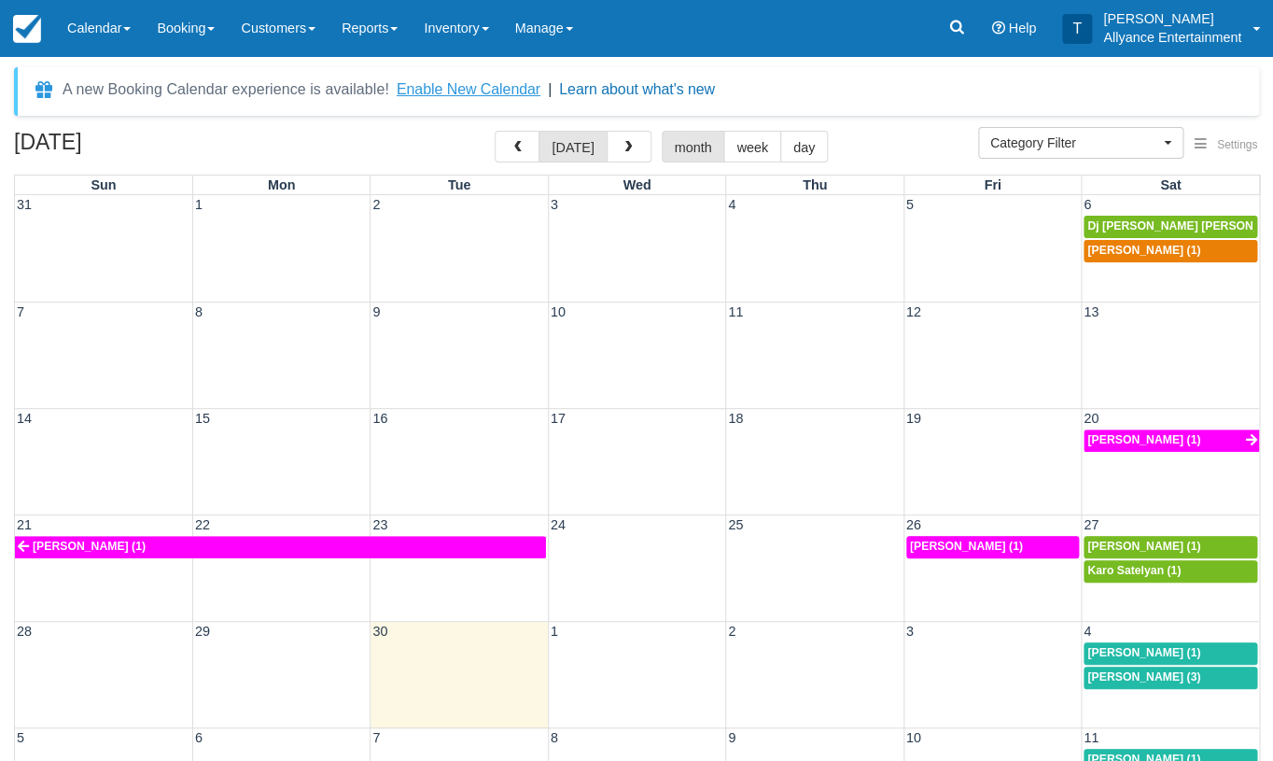
click at [442, 91] on button "Enable New Calendar" at bounding box center [469, 89] width 144 height 19
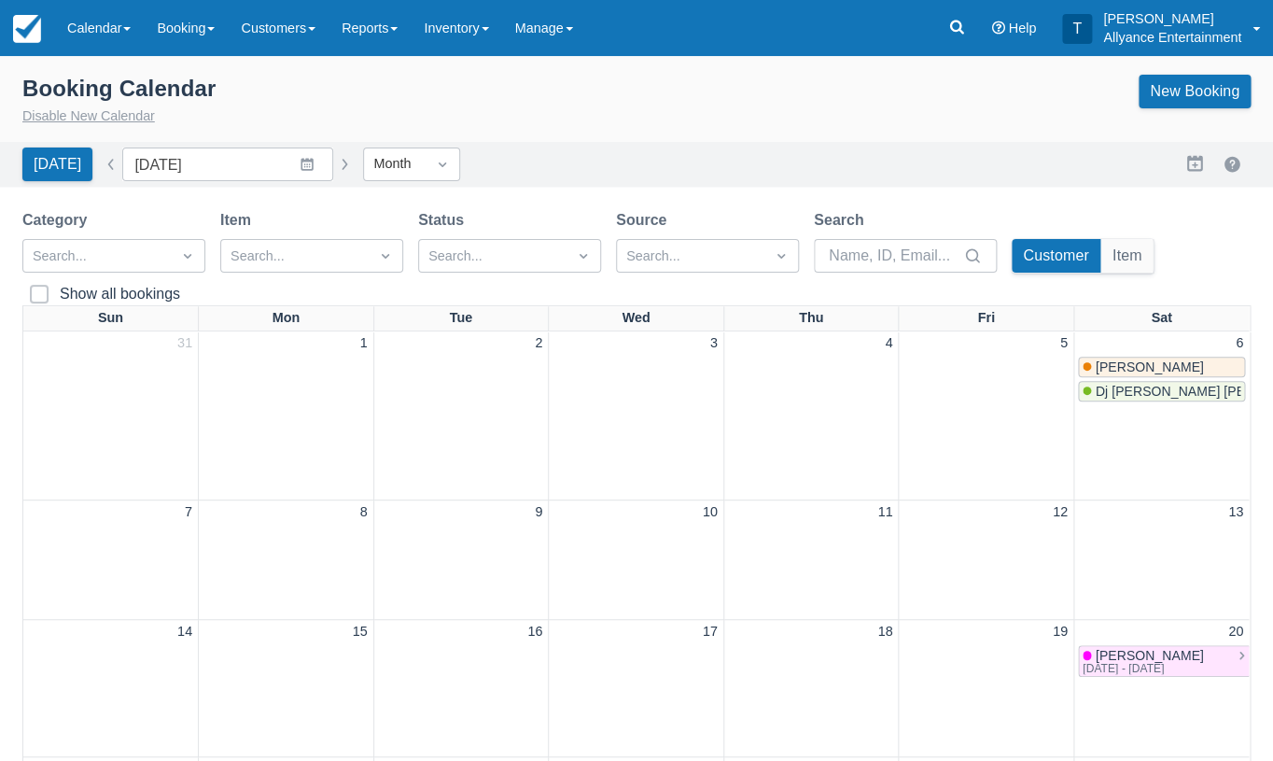
click at [119, 116] on button "Disable New Calendar" at bounding box center [88, 116] width 133 height 21
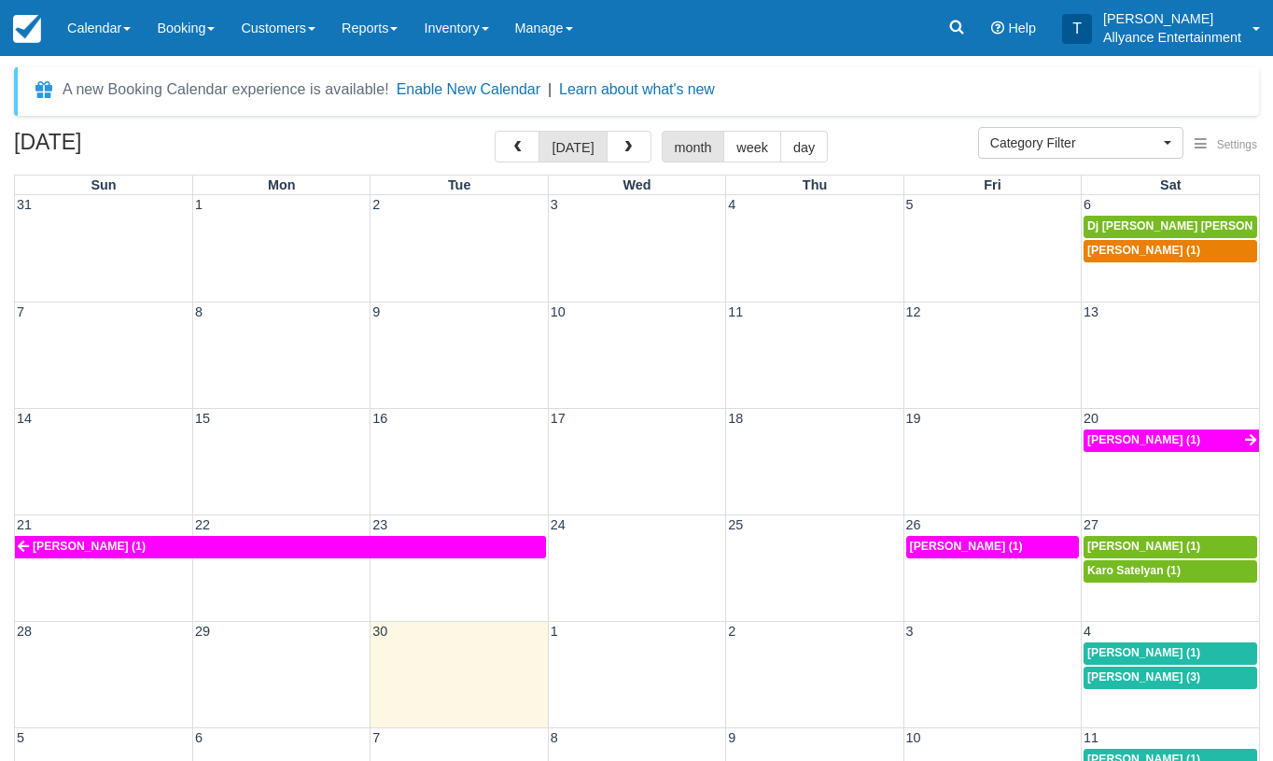
select select
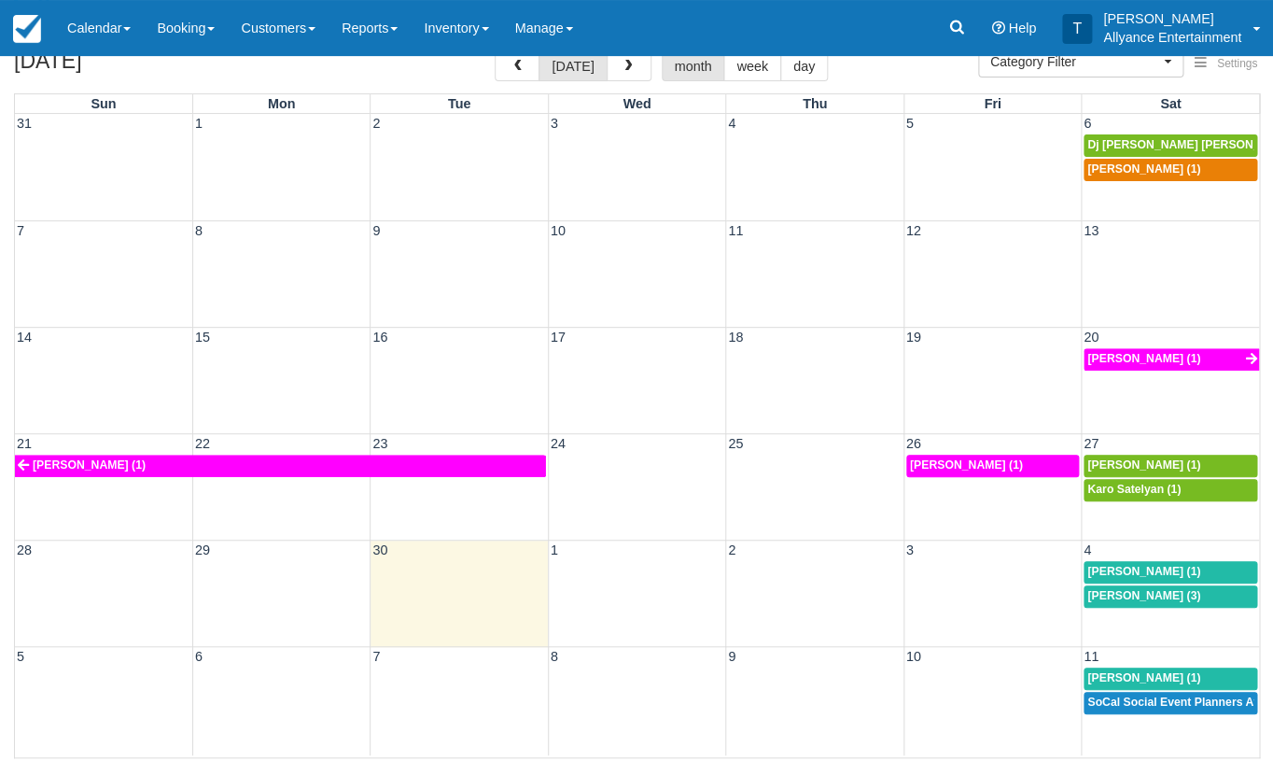
scroll to position [80, 0]
